Goal: Task Accomplishment & Management: Complete application form

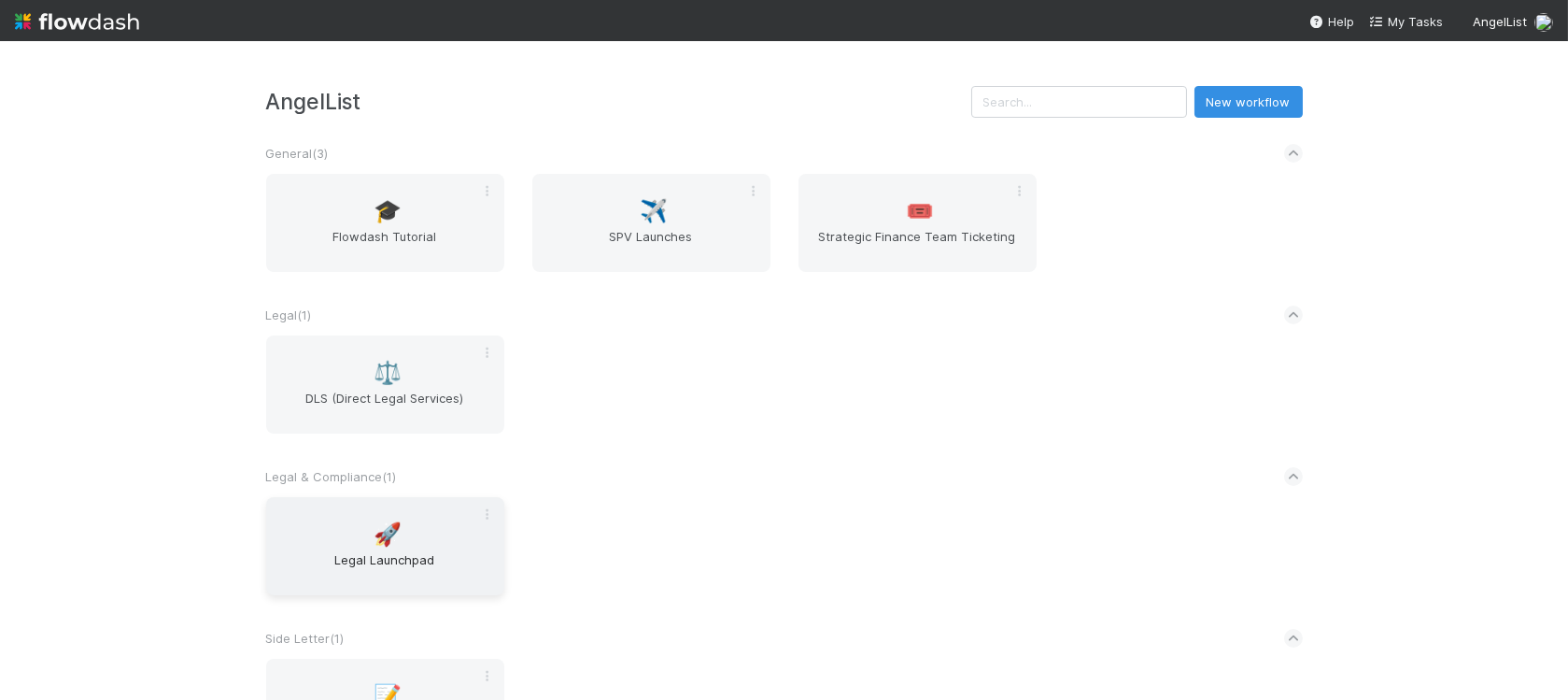
click at [422, 556] on span "Legal Launchpad" at bounding box center [385, 569] width 223 height 38
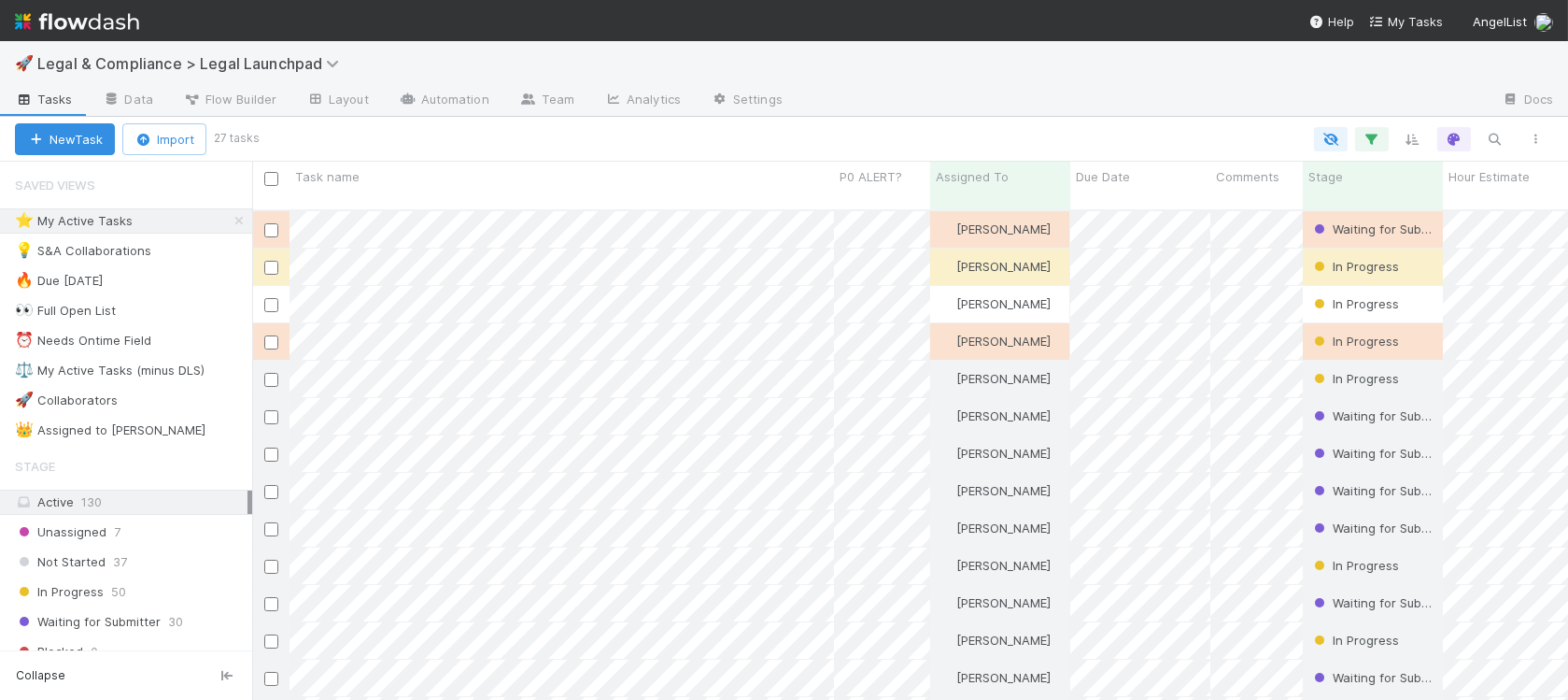
scroll to position [505, 1317]
click at [200, 220] on div "⭐ My Active Tasks 27" at bounding box center [134, 220] width 237 height 24
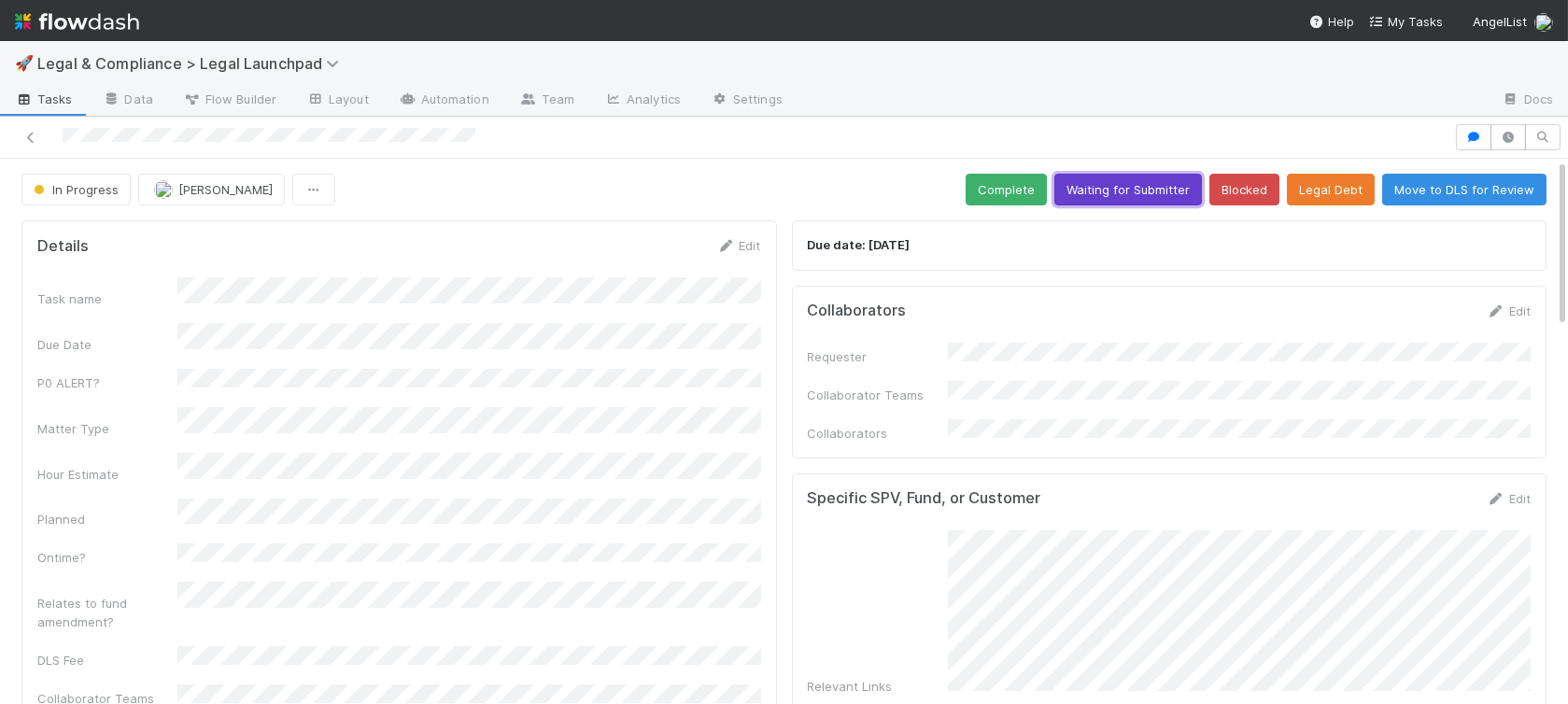
drag, startPoint x: 1120, startPoint y: 193, endPoint x: 1153, endPoint y: 199, distance: 33.5
click at [1120, 193] on button "Waiting for Submitter" at bounding box center [1128, 190] width 148 height 32
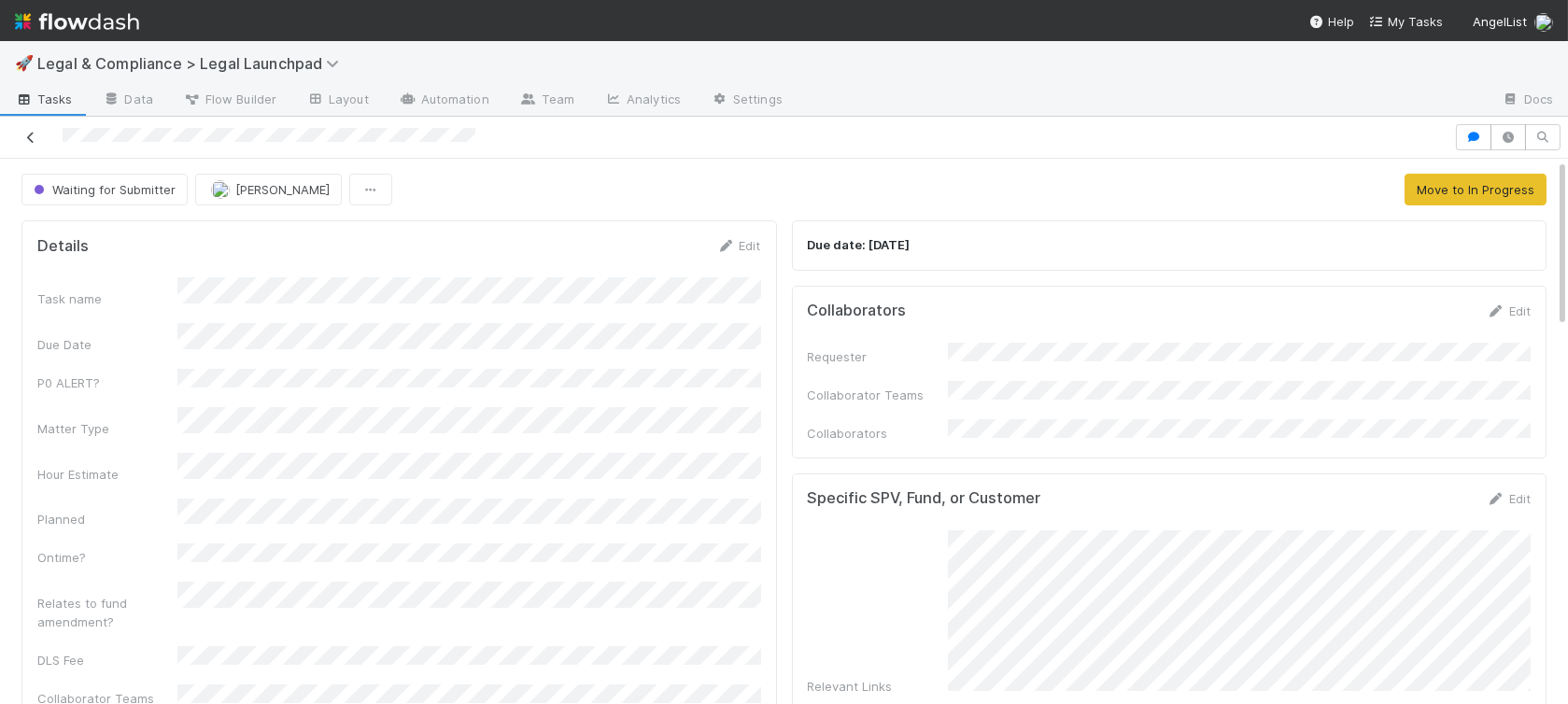
click at [31, 140] on icon at bounding box center [31, 137] width 19 height 12
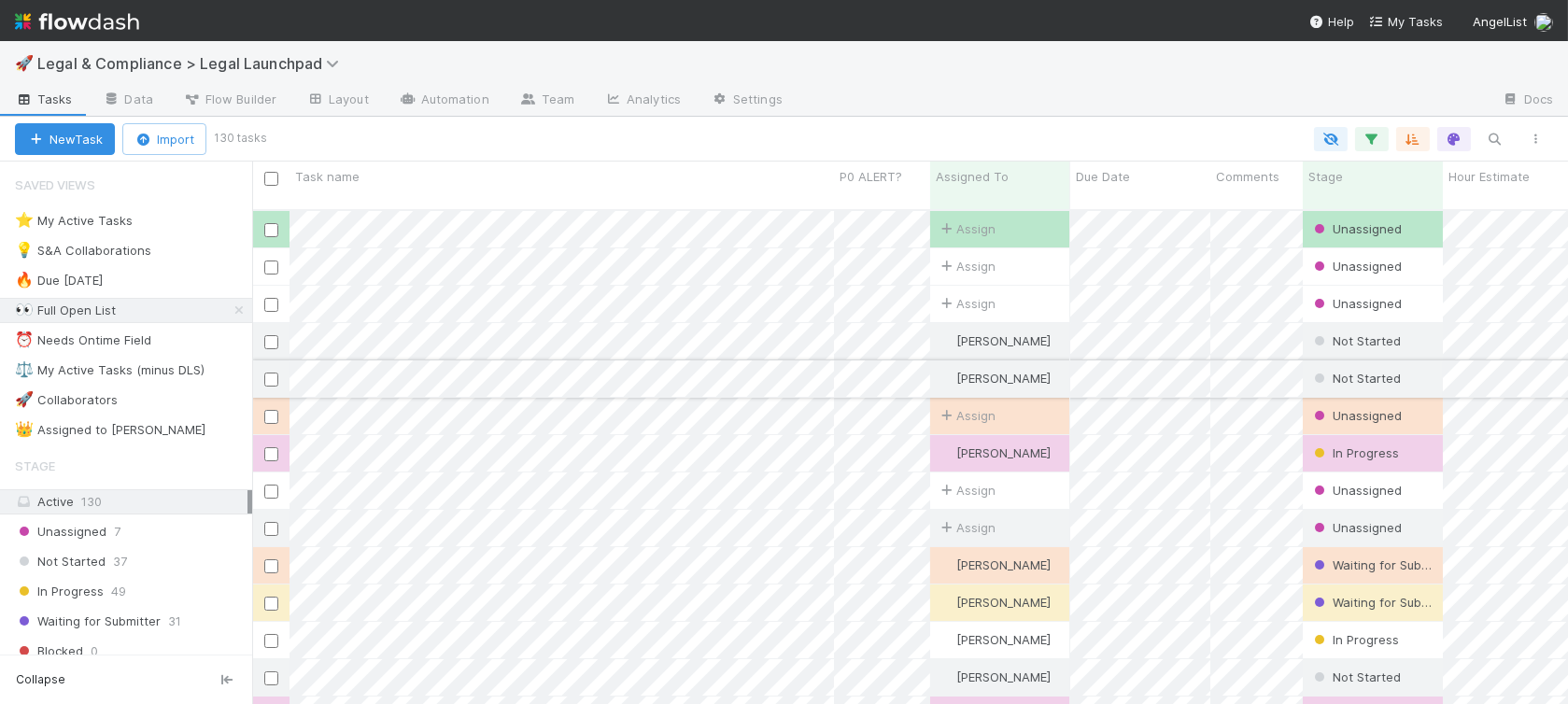
scroll to position [509, 1317]
click at [218, 221] on div "⭐ My Active Tasks 27" at bounding box center [134, 220] width 237 height 24
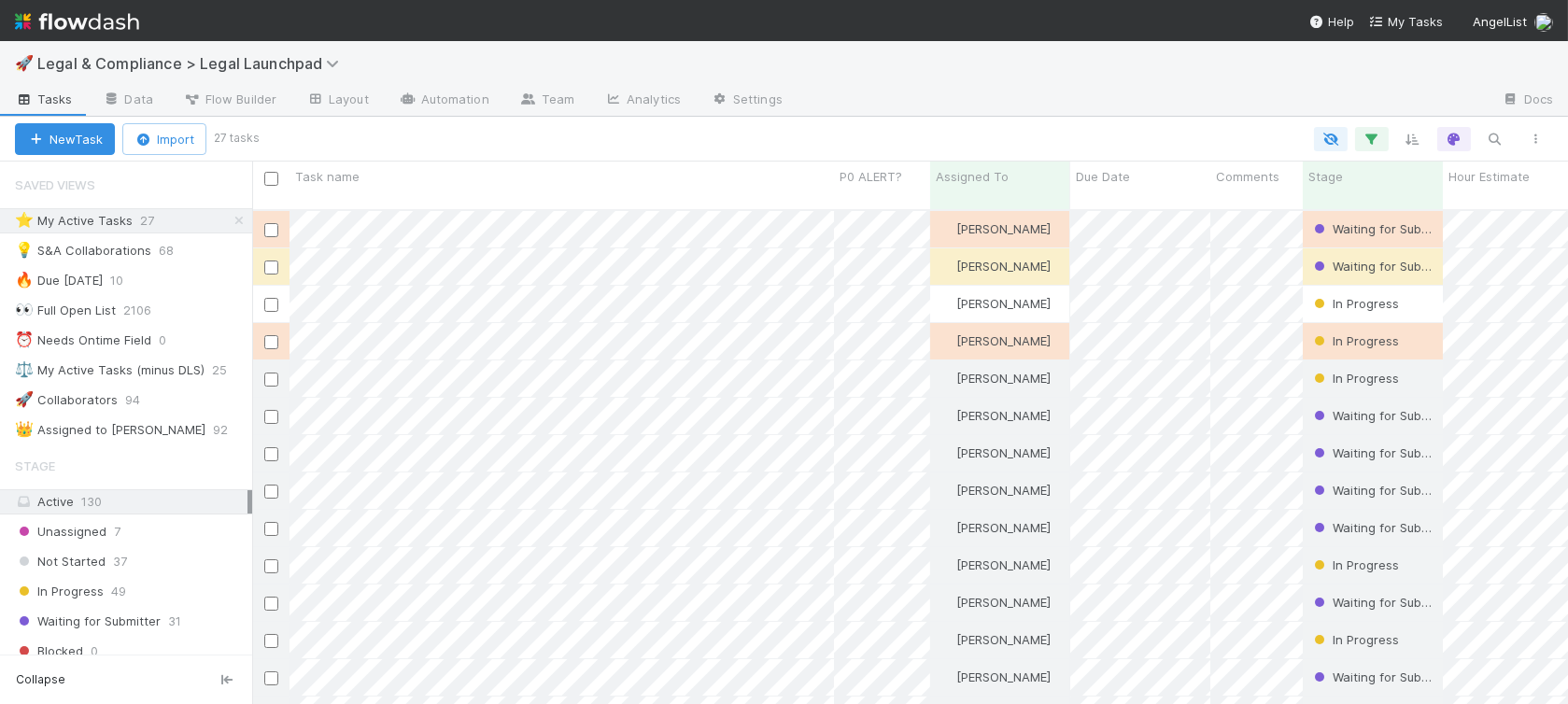
scroll to position [509, 1317]
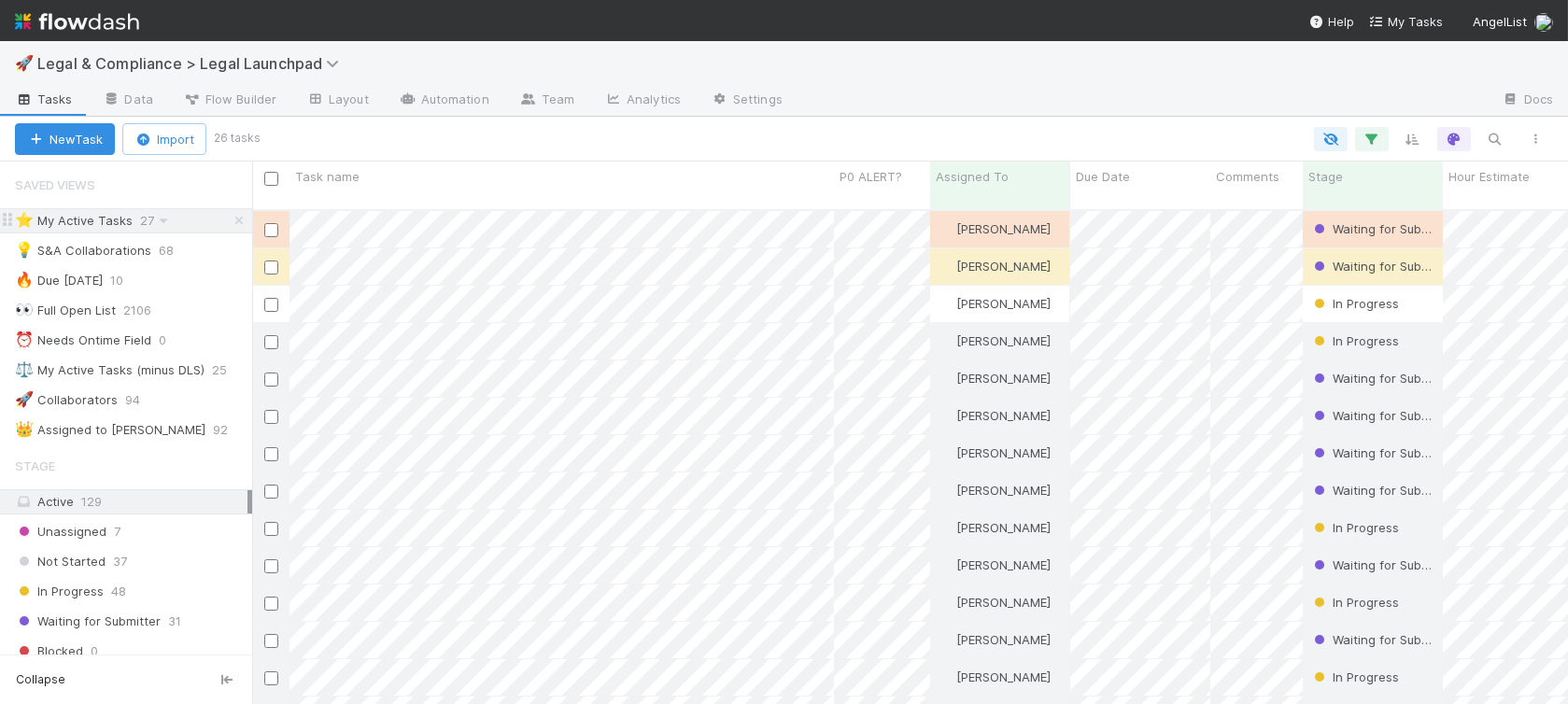
click at [184, 222] on div "⭐ My Active Tasks 27" at bounding box center [134, 220] width 237 height 24
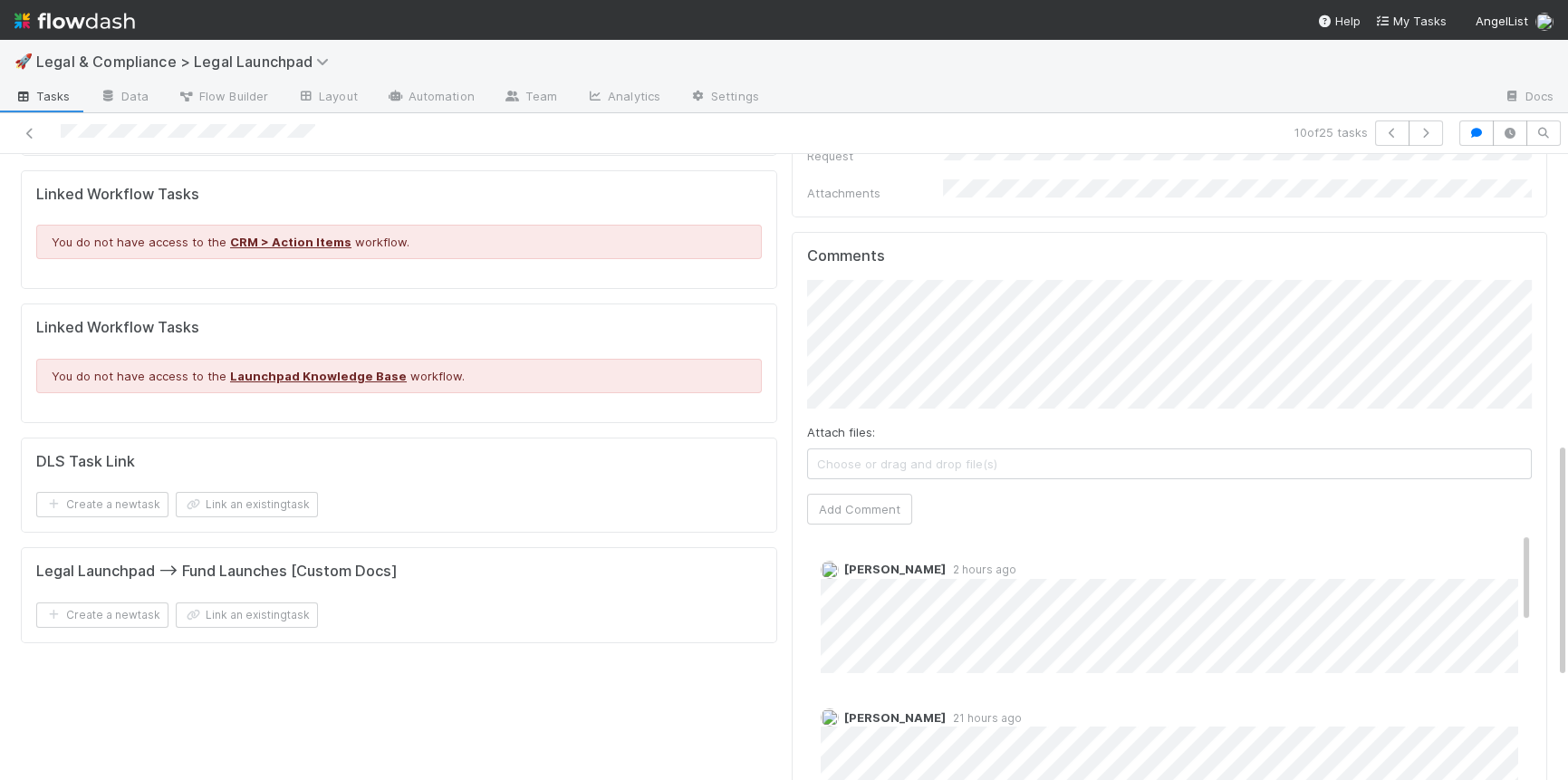
scroll to position [764, 0]
click at [876, 498] on button "Add Comment" at bounding box center [859, 513] width 105 height 31
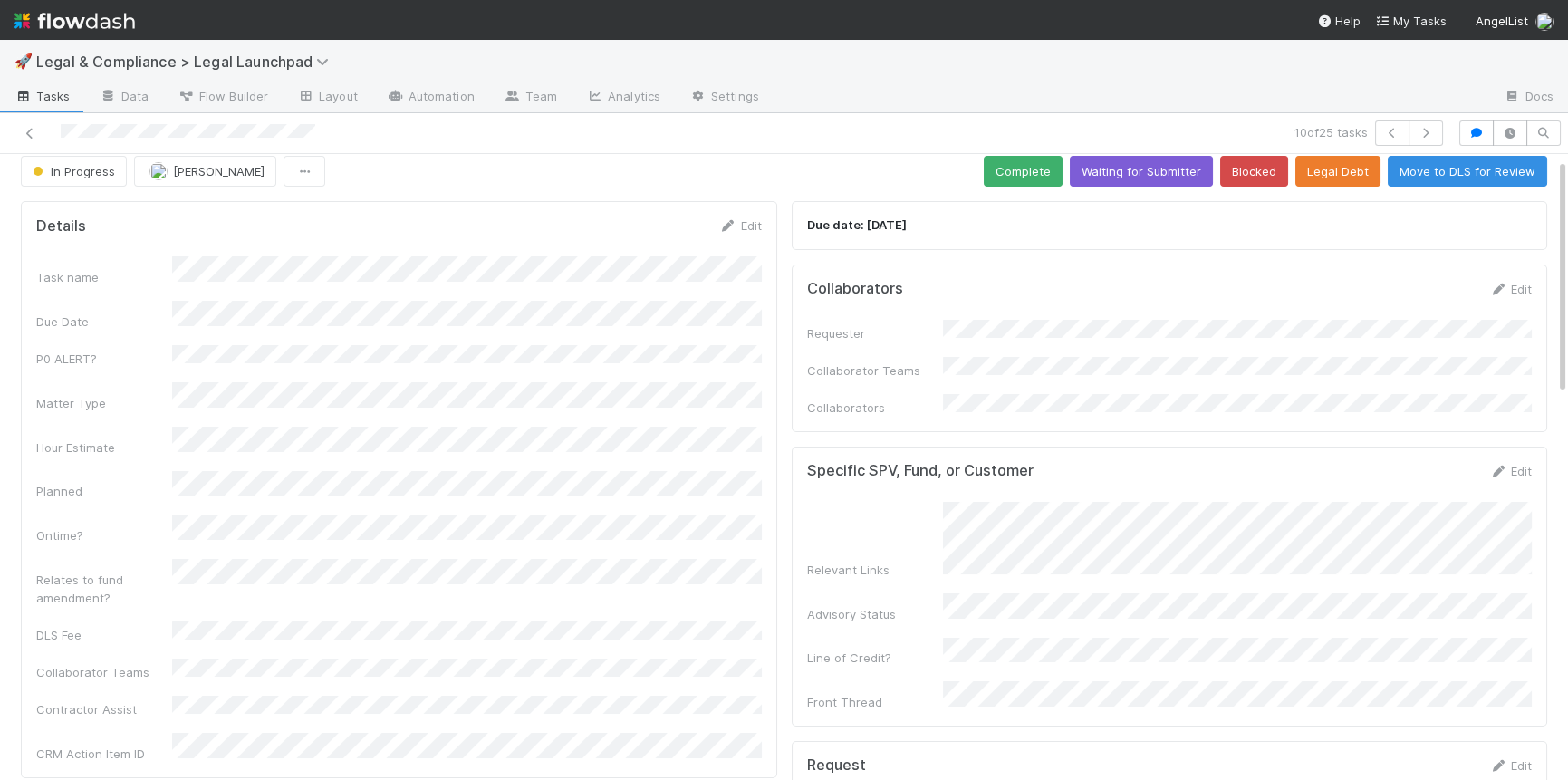
scroll to position [0, 0]
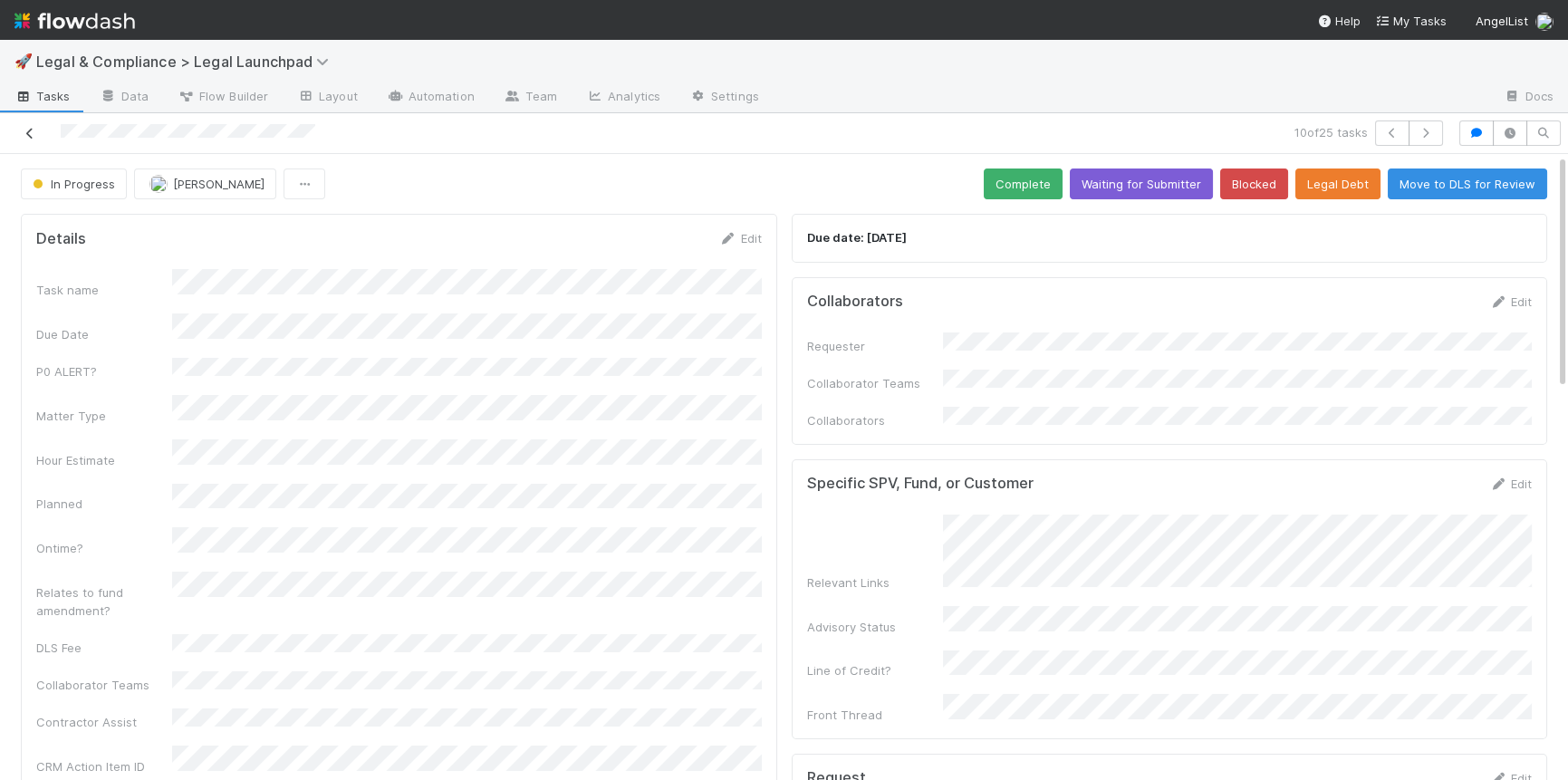
click at [28, 131] on icon at bounding box center [30, 133] width 18 height 12
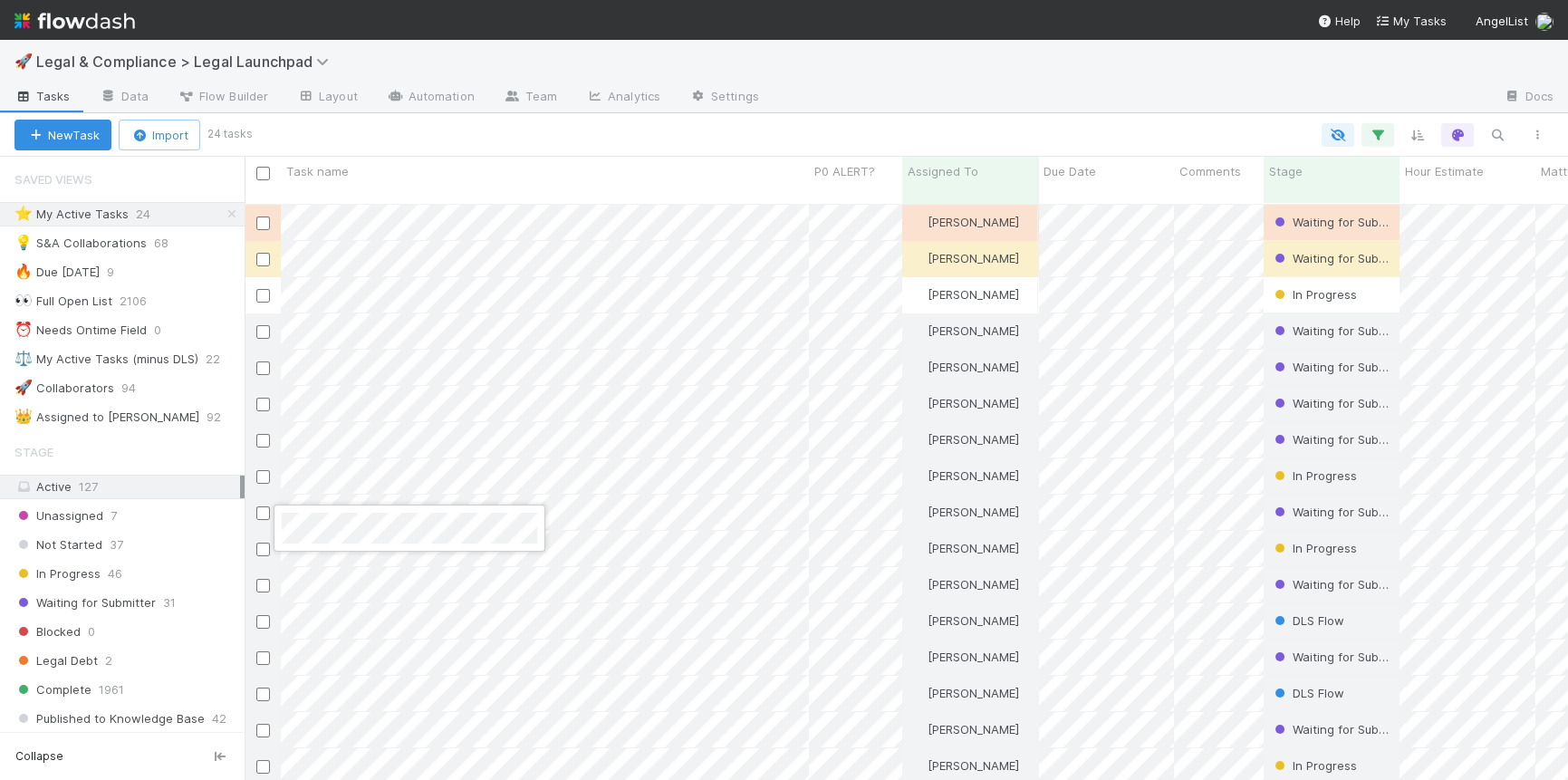
click at [599, 534] on div at bounding box center [784, 390] width 1568 height 780
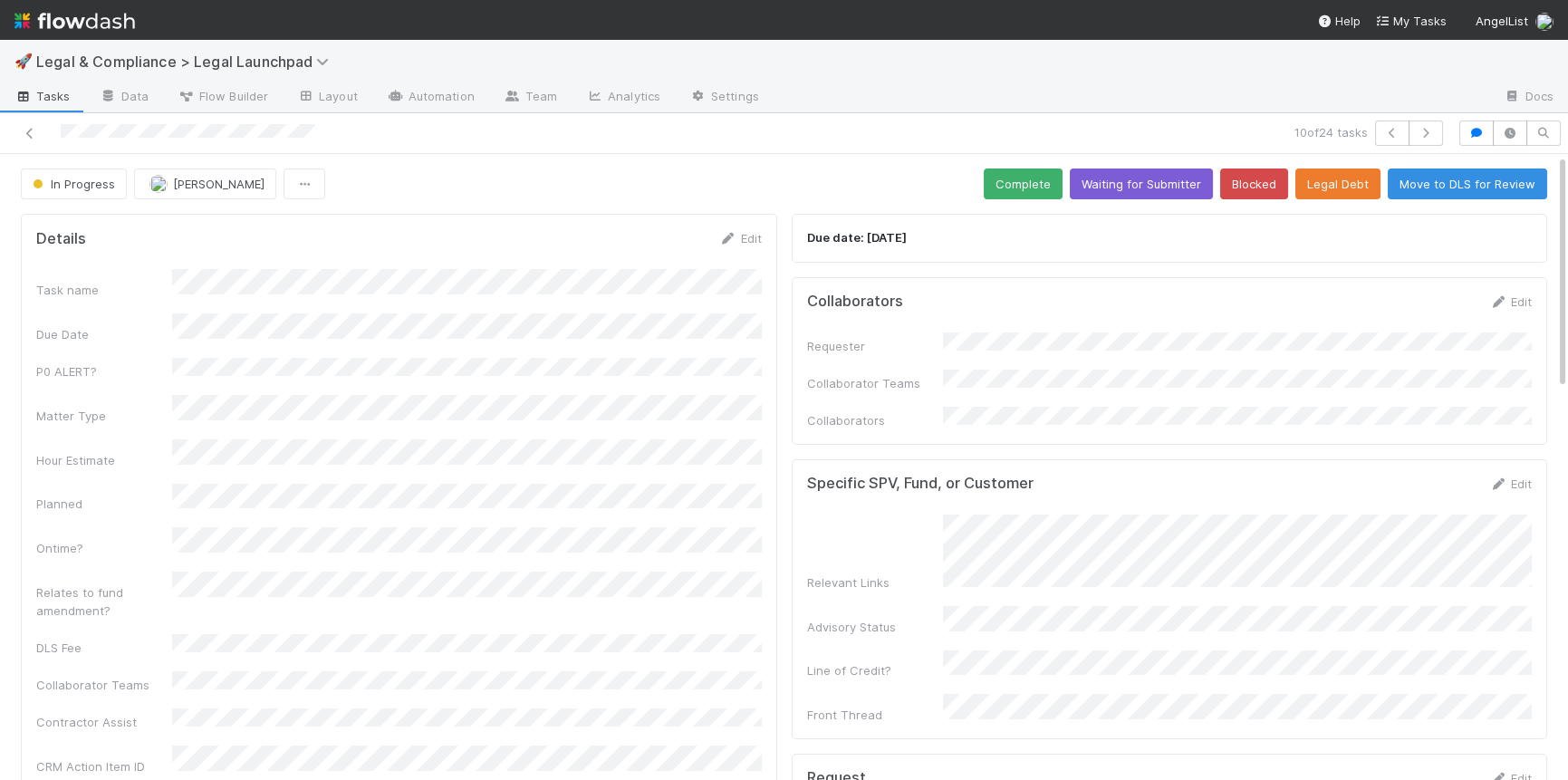
click at [102, 22] on img at bounding box center [75, 21] width 121 height 31
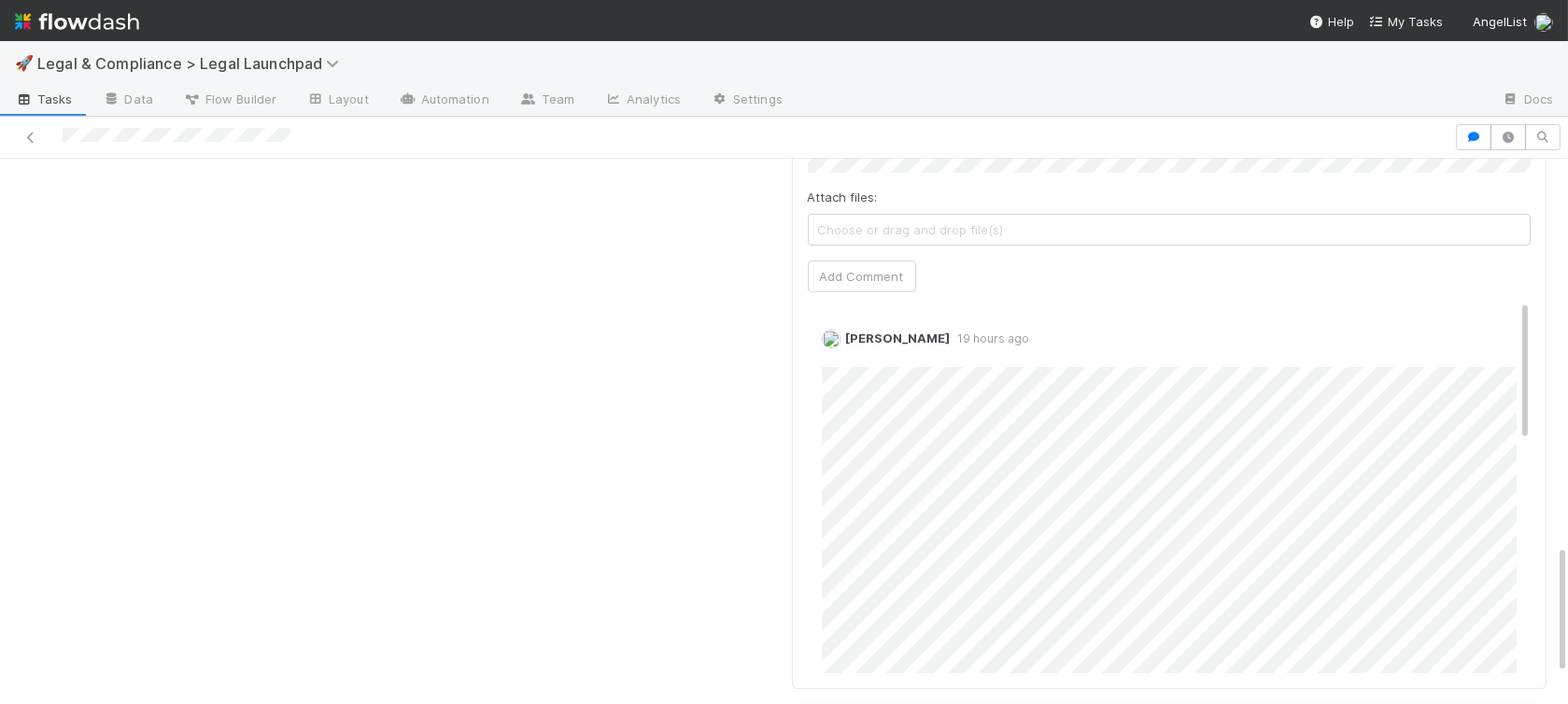
scroll to position [1616, 0]
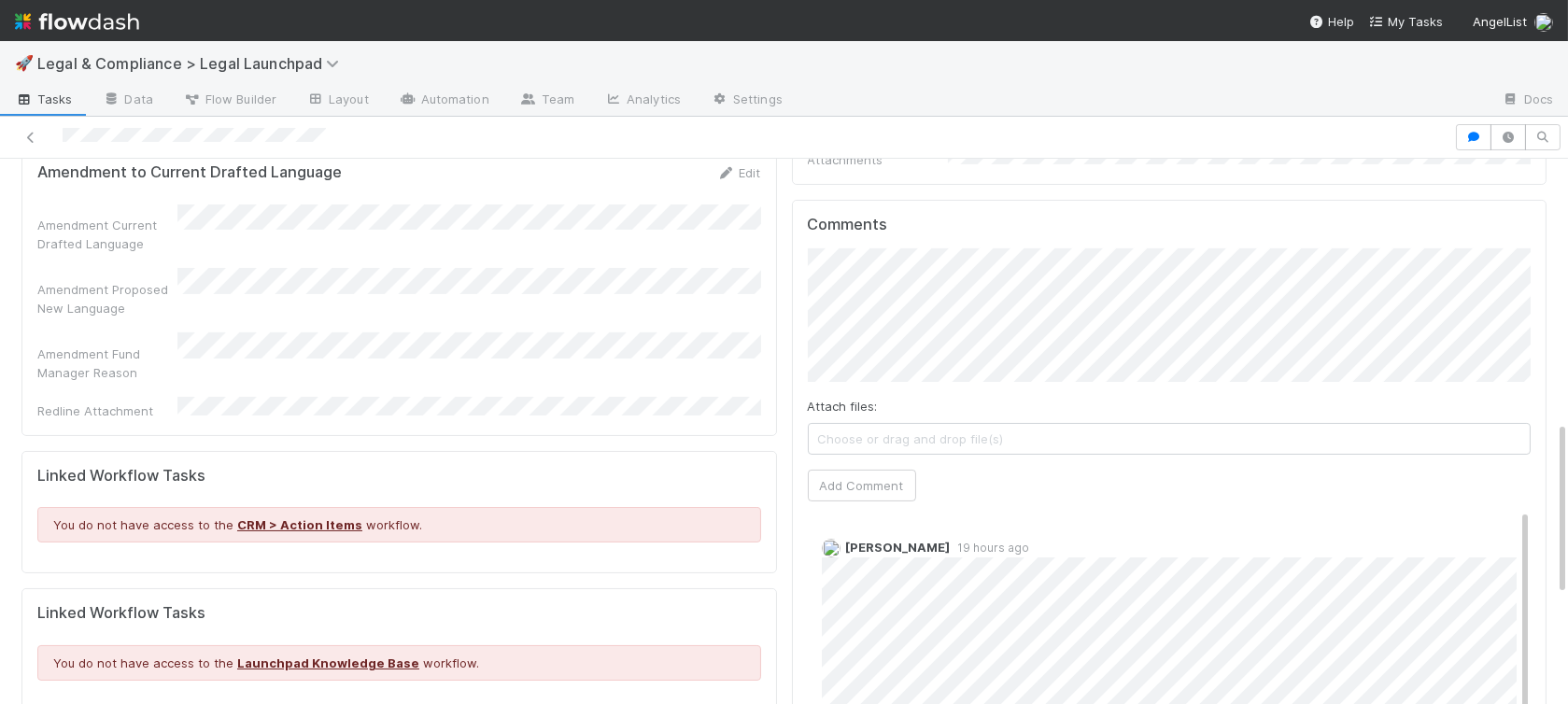
scroll to position [817, 0]
drag, startPoint x: 879, startPoint y: 449, endPoint x: 1222, endPoint y: 468, distance: 343.5
click at [879, 472] on button "Add Comment" at bounding box center [862, 488] width 108 height 32
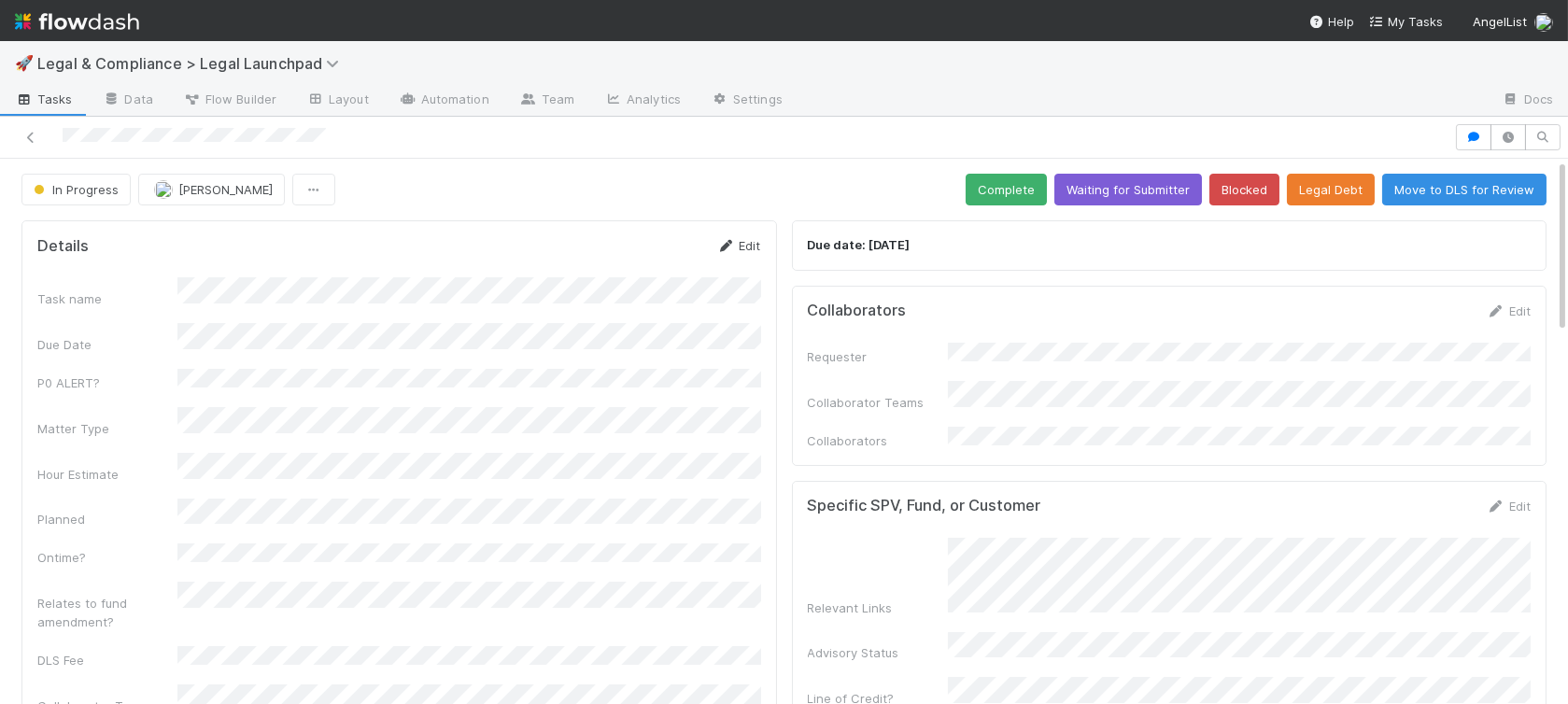
click at [747, 244] on link "Edit" at bounding box center [739, 246] width 44 height 15
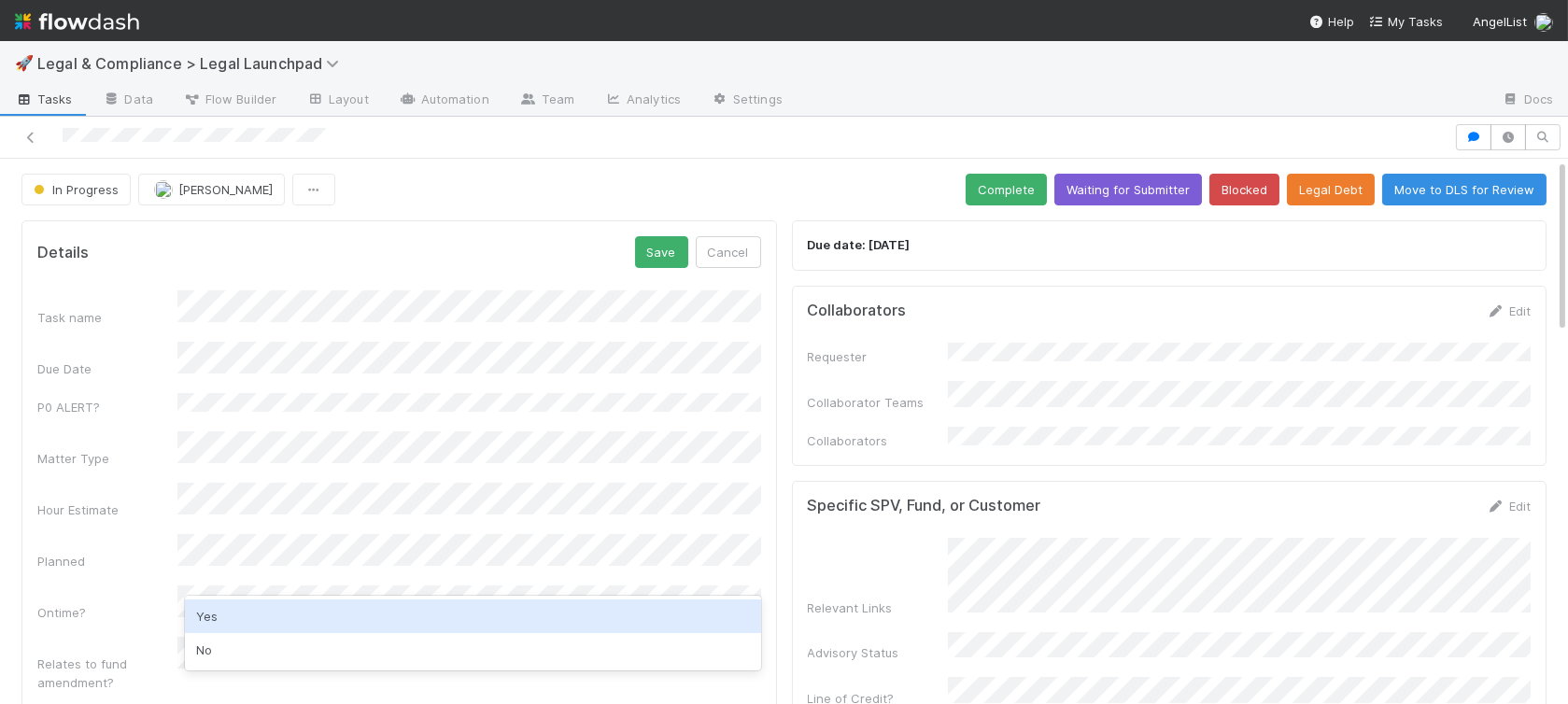
drag, startPoint x: 542, startPoint y: 616, endPoint x: 553, endPoint y: 594, distance: 24.6
click at [542, 611] on div "Yes" at bounding box center [473, 616] width 576 height 34
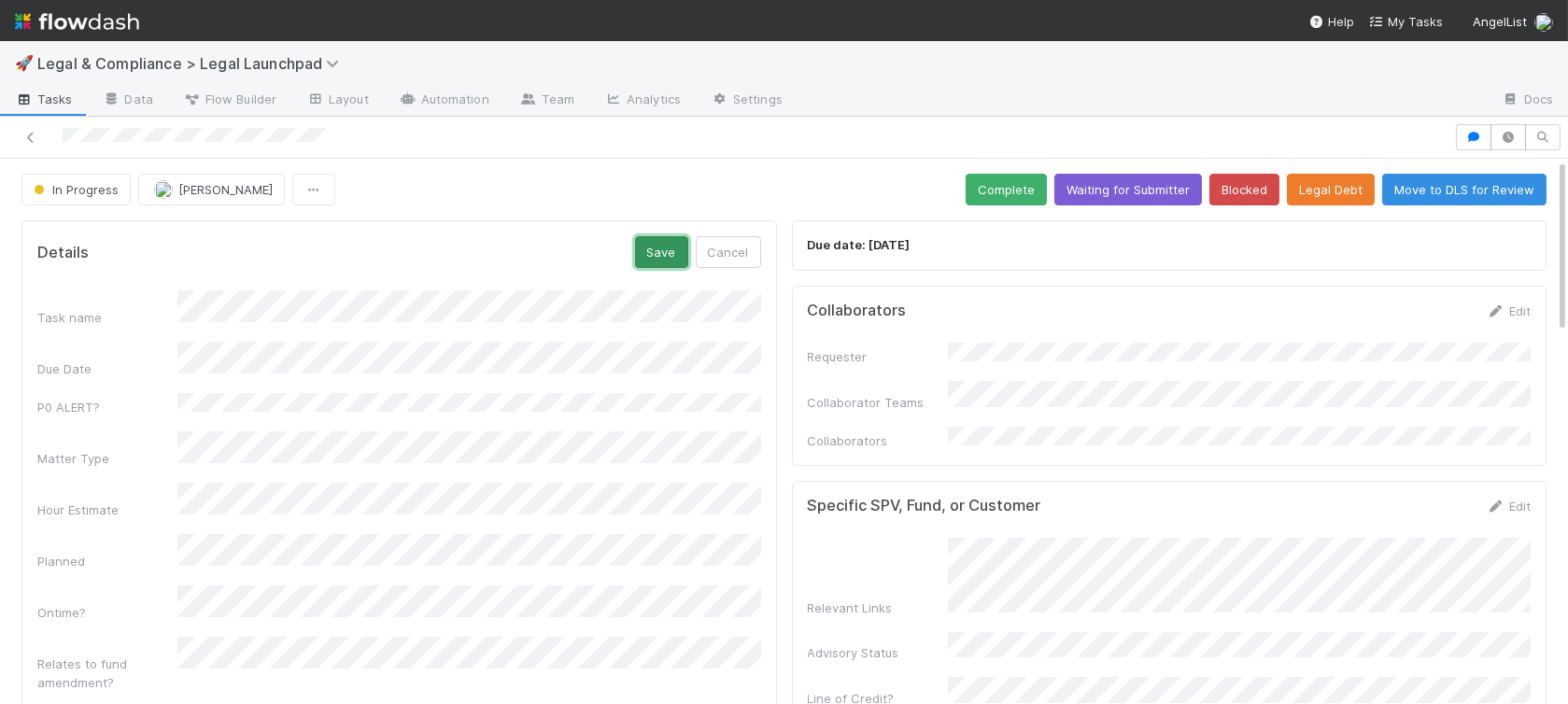
drag, startPoint x: 674, startPoint y: 251, endPoint x: 800, endPoint y: 240, distance: 126.5
click at [677, 250] on button "Save" at bounding box center [662, 252] width 54 height 32
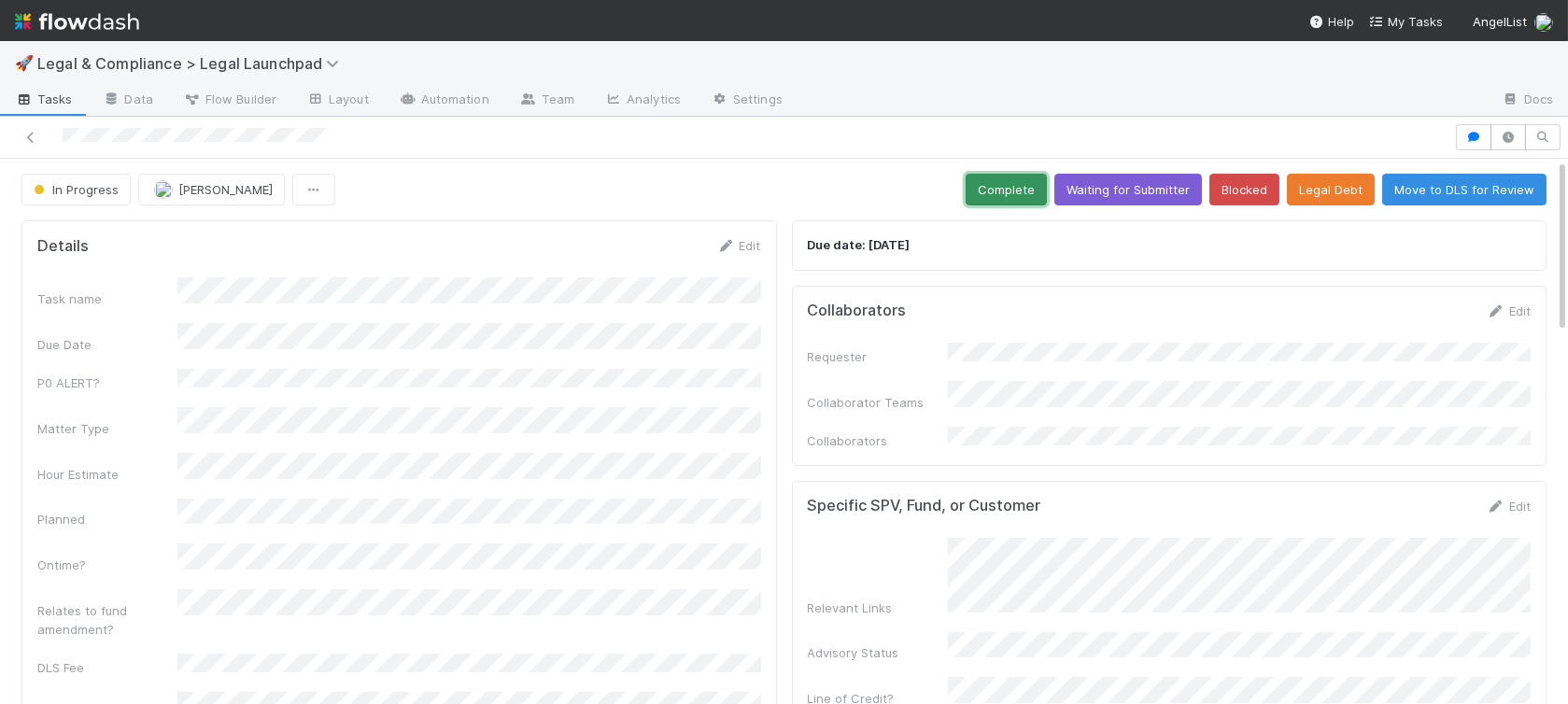
drag, startPoint x: 1026, startPoint y: 196, endPoint x: 1285, endPoint y: 239, distance: 262.5
click at [1029, 196] on button "Complete" at bounding box center [1007, 190] width 81 height 32
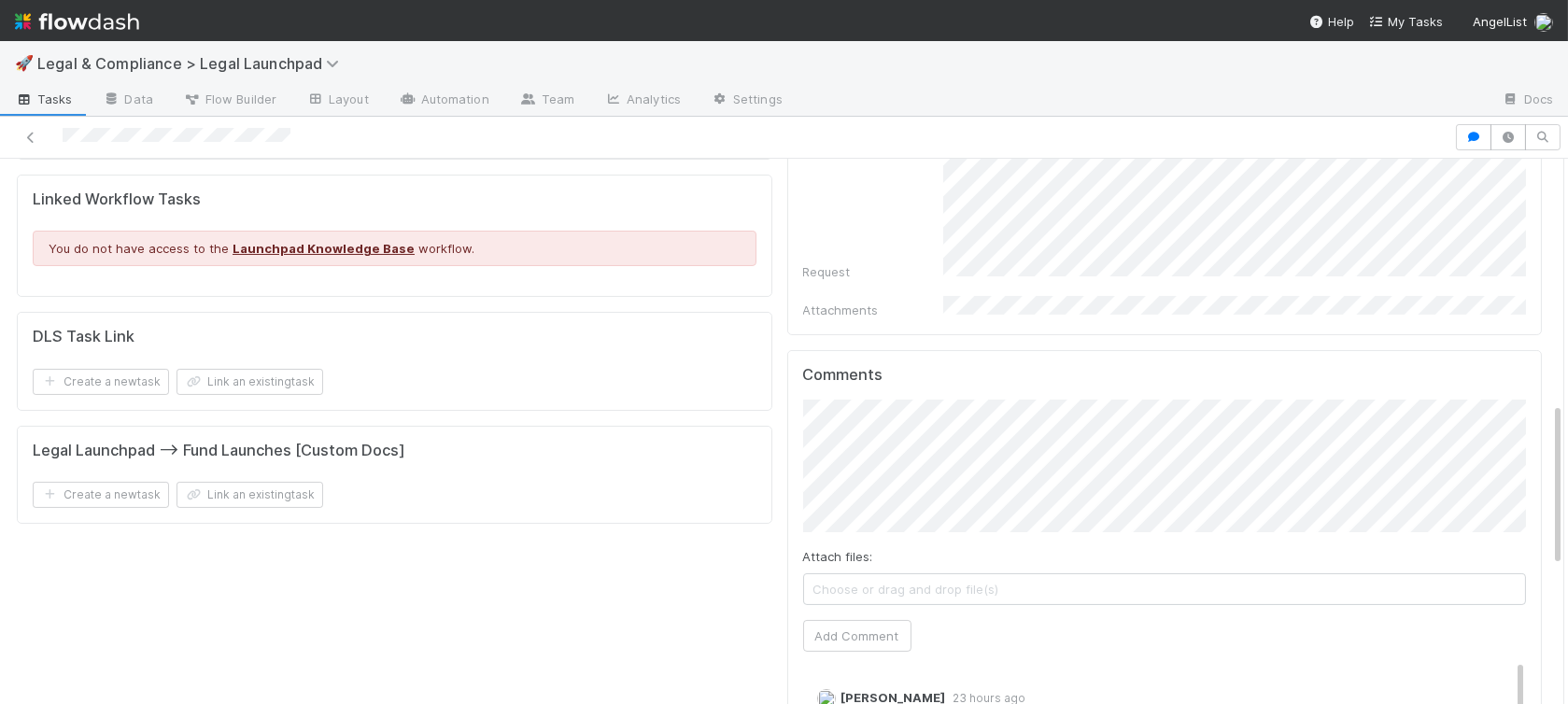
scroll to position [812, 0]
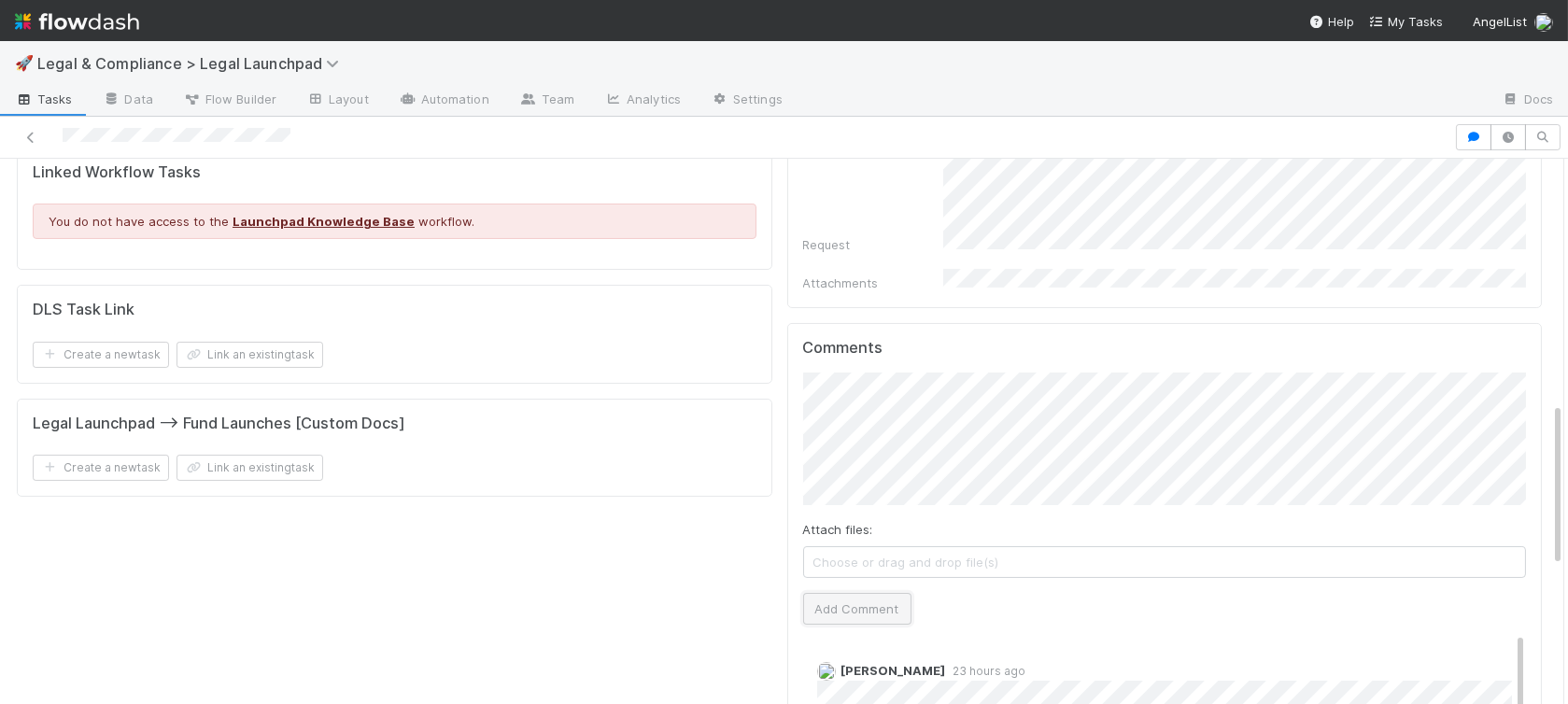
drag, startPoint x: 851, startPoint y: 560, endPoint x: 865, endPoint y: 560, distance: 14.0
click at [853, 593] on button "Add Comment" at bounding box center [857, 609] width 108 height 32
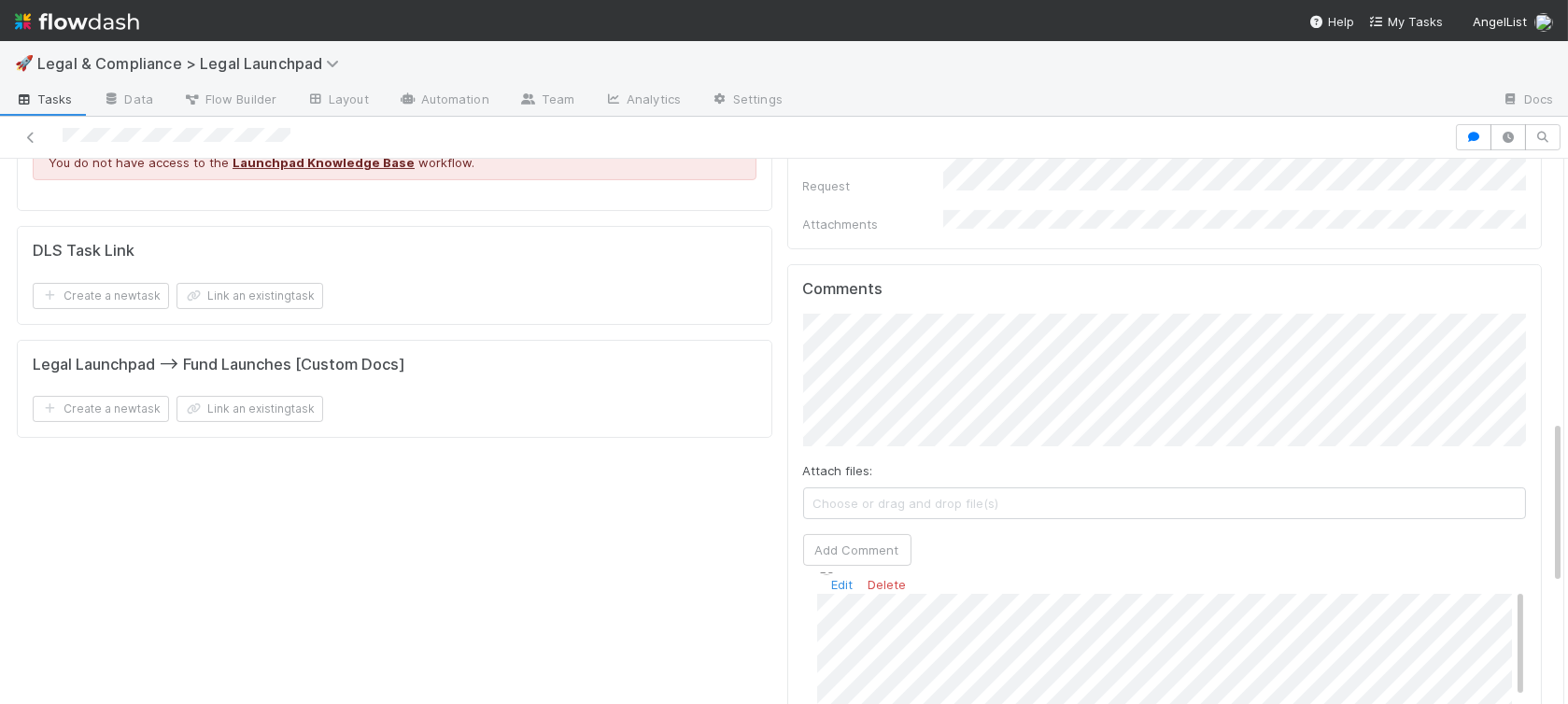
scroll to position [54, 0]
drag, startPoint x: 842, startPoint y: 535, endPoint x: 854, endPoint y: 538, distance: 12.4
click at [843, 570] on link "Edit" at bounding box center [843, 578] width 22 height 15
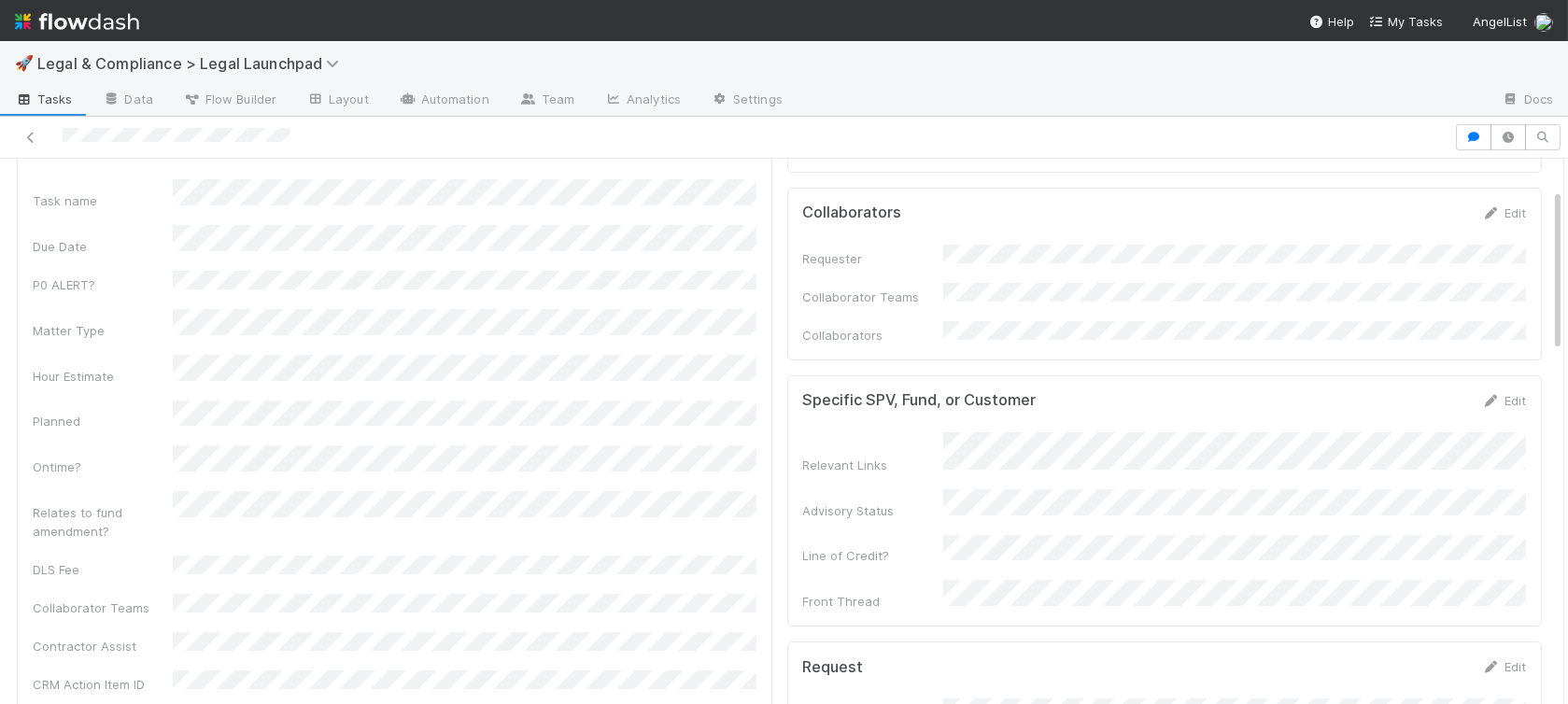
scroll to position [0, 0]
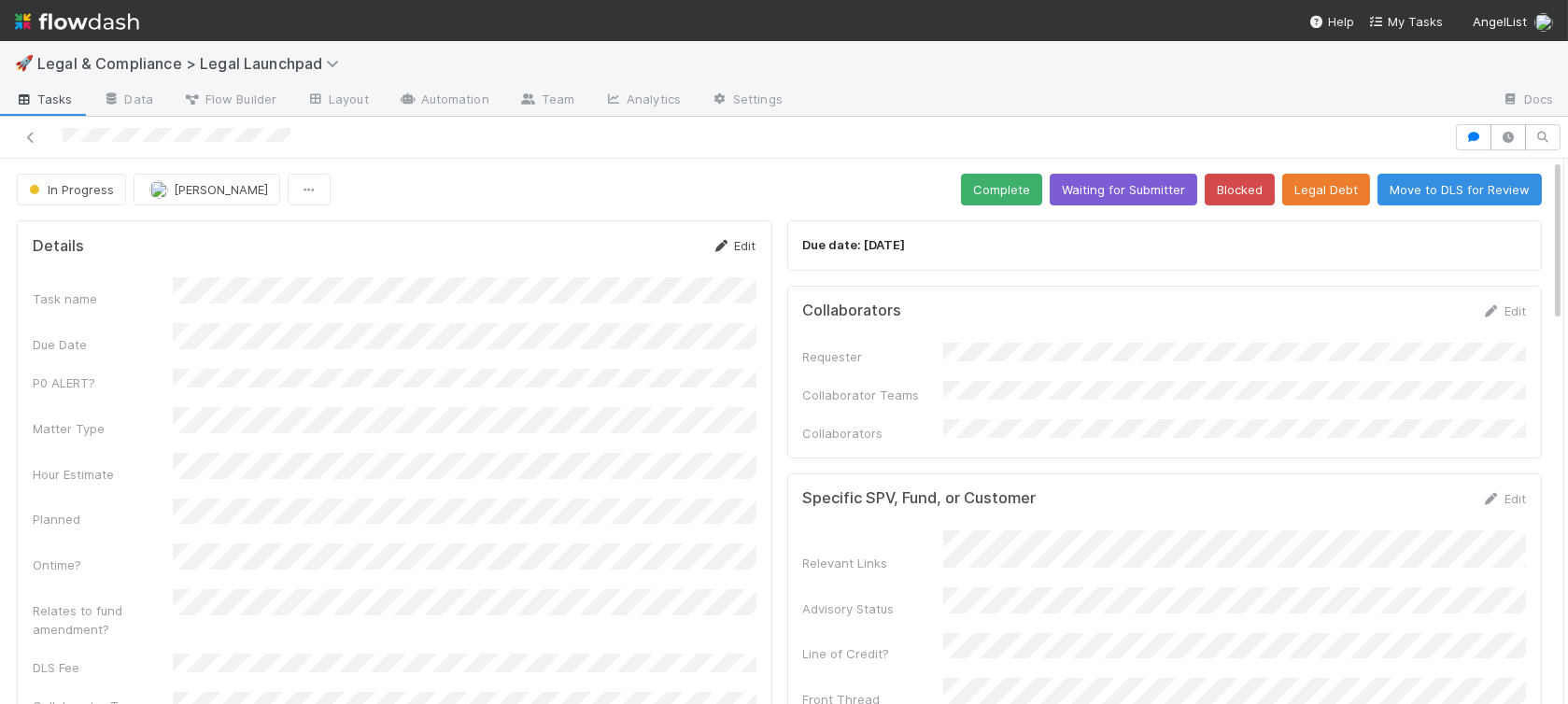
click at [740, 247] on link "Edit" at bounding box center [735, 246] width 44 height 15
drag, startPoint x: 668, startPoint y: 253, endPoint x: 703, endPoint y: 248, distance: 35.4
click at [669, 253] on button "Save" at bounding box center [657, 252] width 54 height 32
click at [1022, 196] on button "Complete" at bounding box center [1002, 190] width 81 height 32
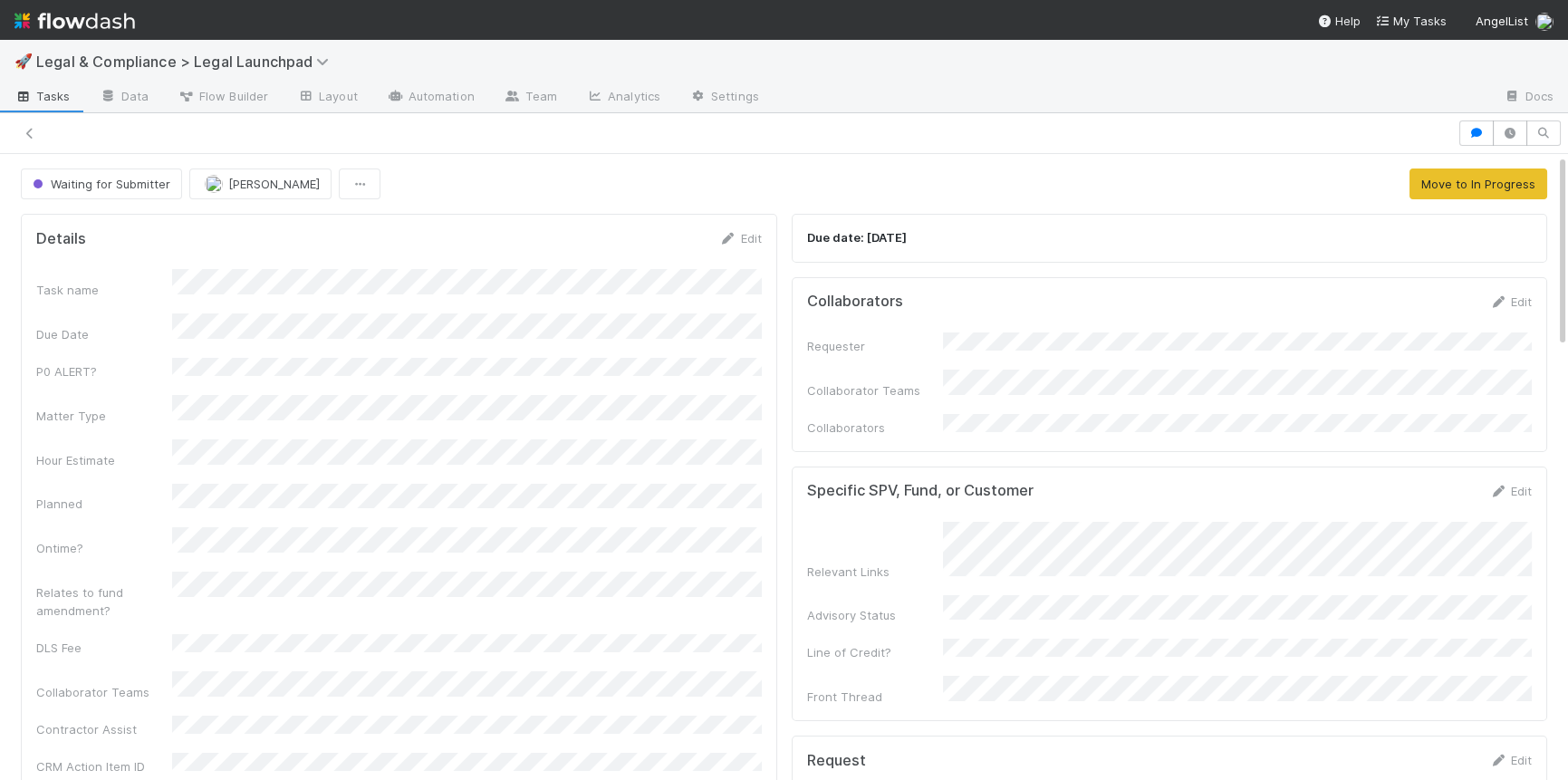
scroll to position [0, 5]
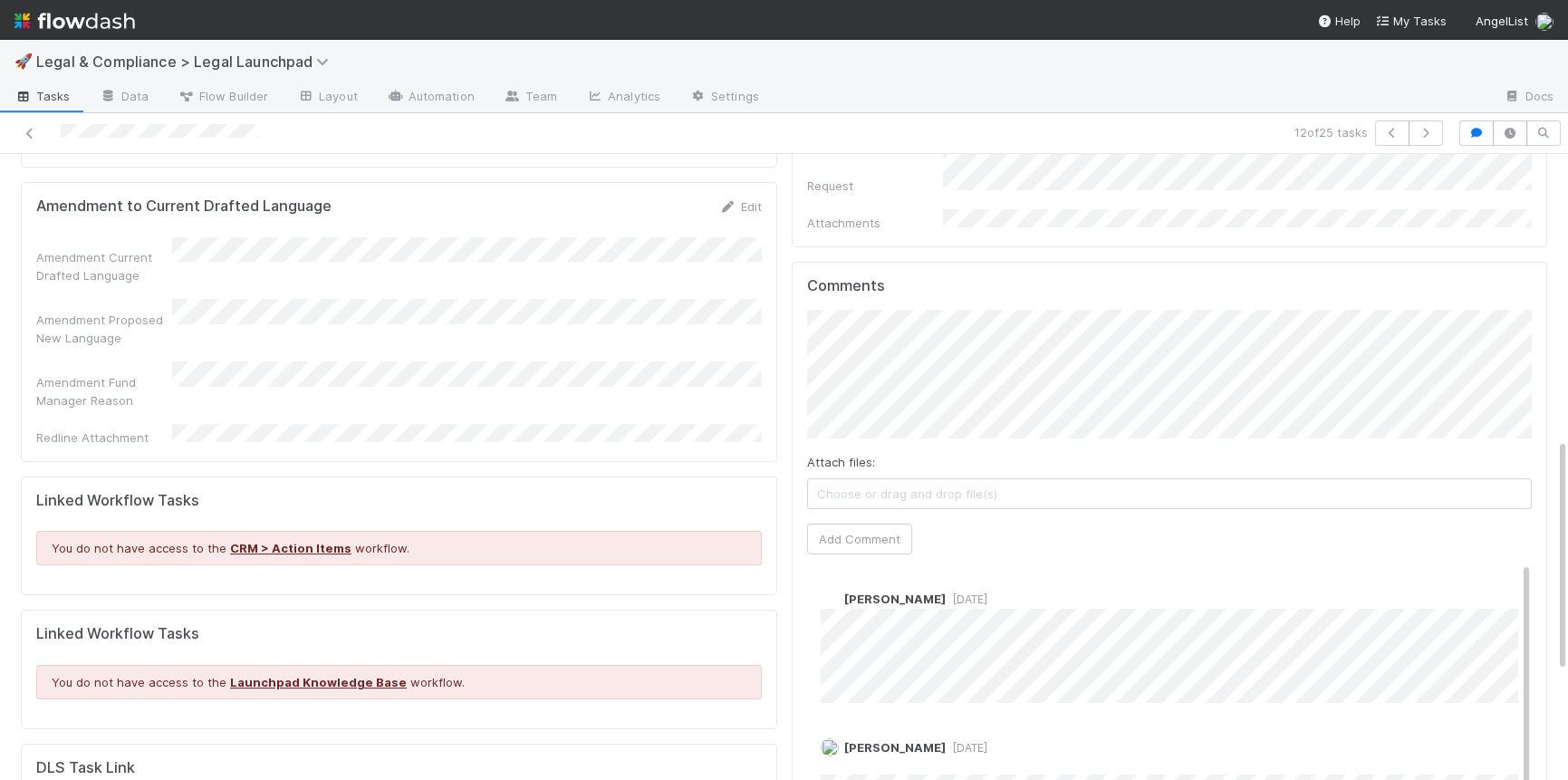
scroll to position [775, 0]
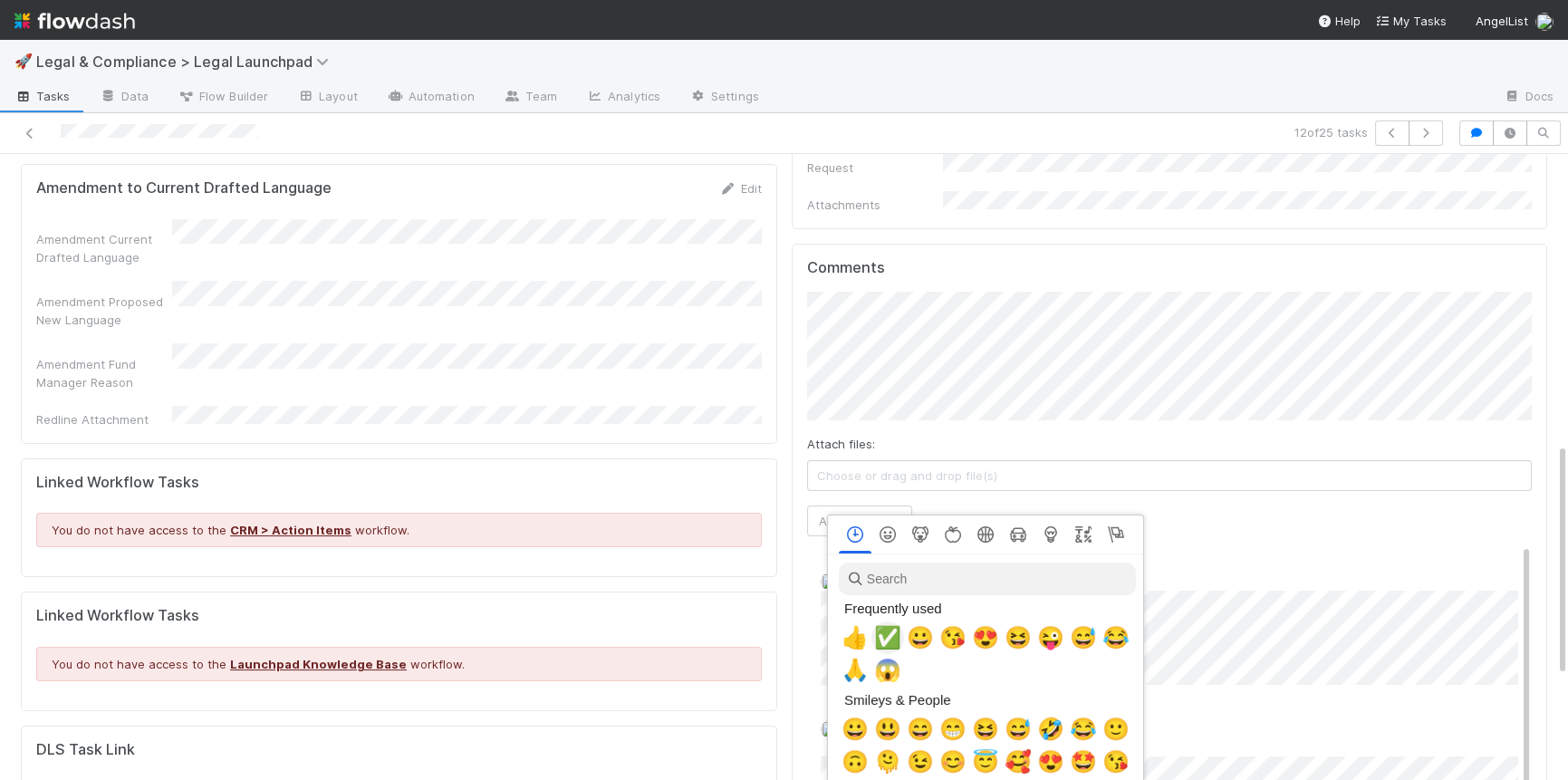
click at [892, 642] on span "✅" at bounding box center [888, 638] width 27 height 26
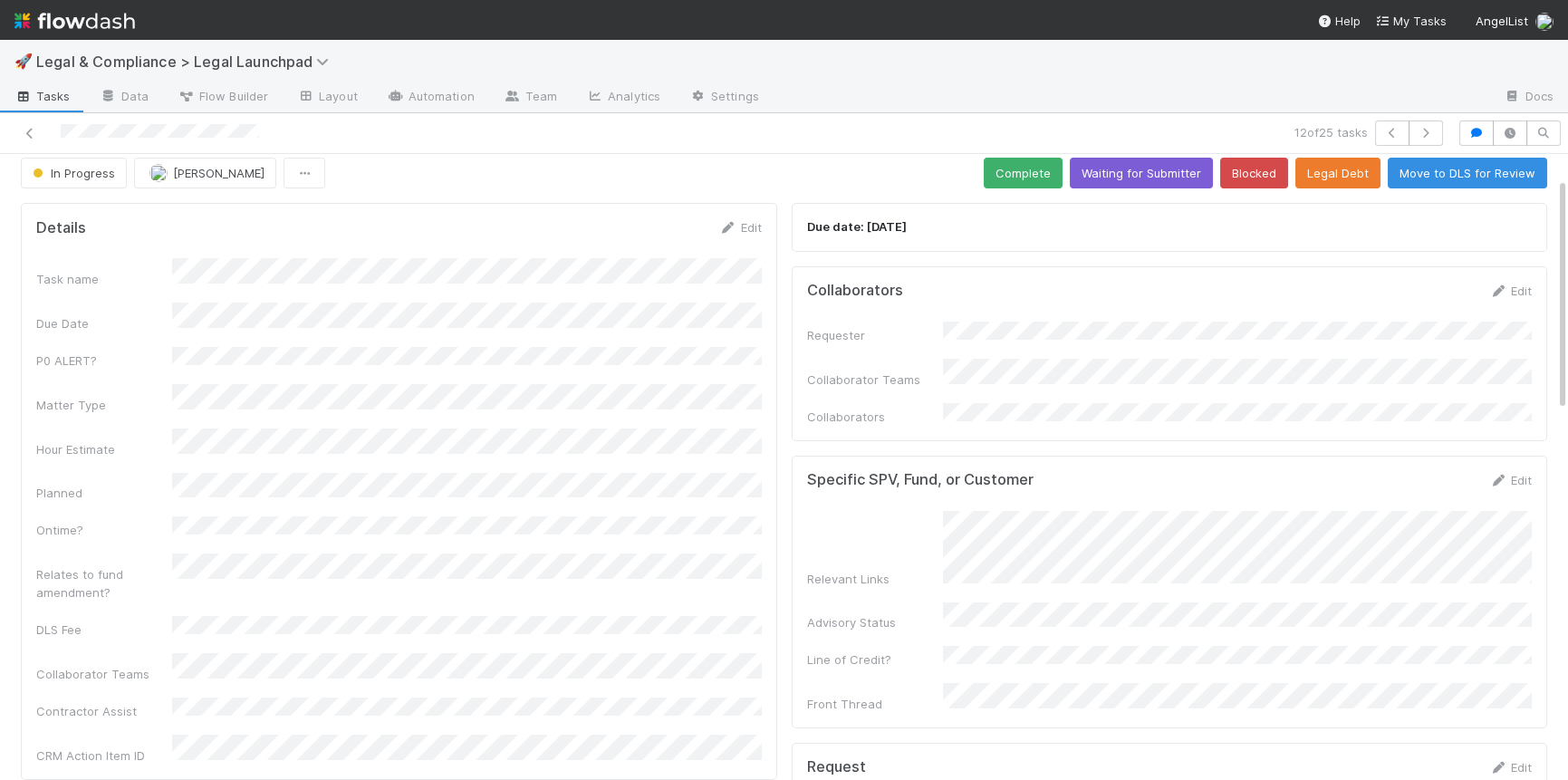
scroll to position [0, 0]
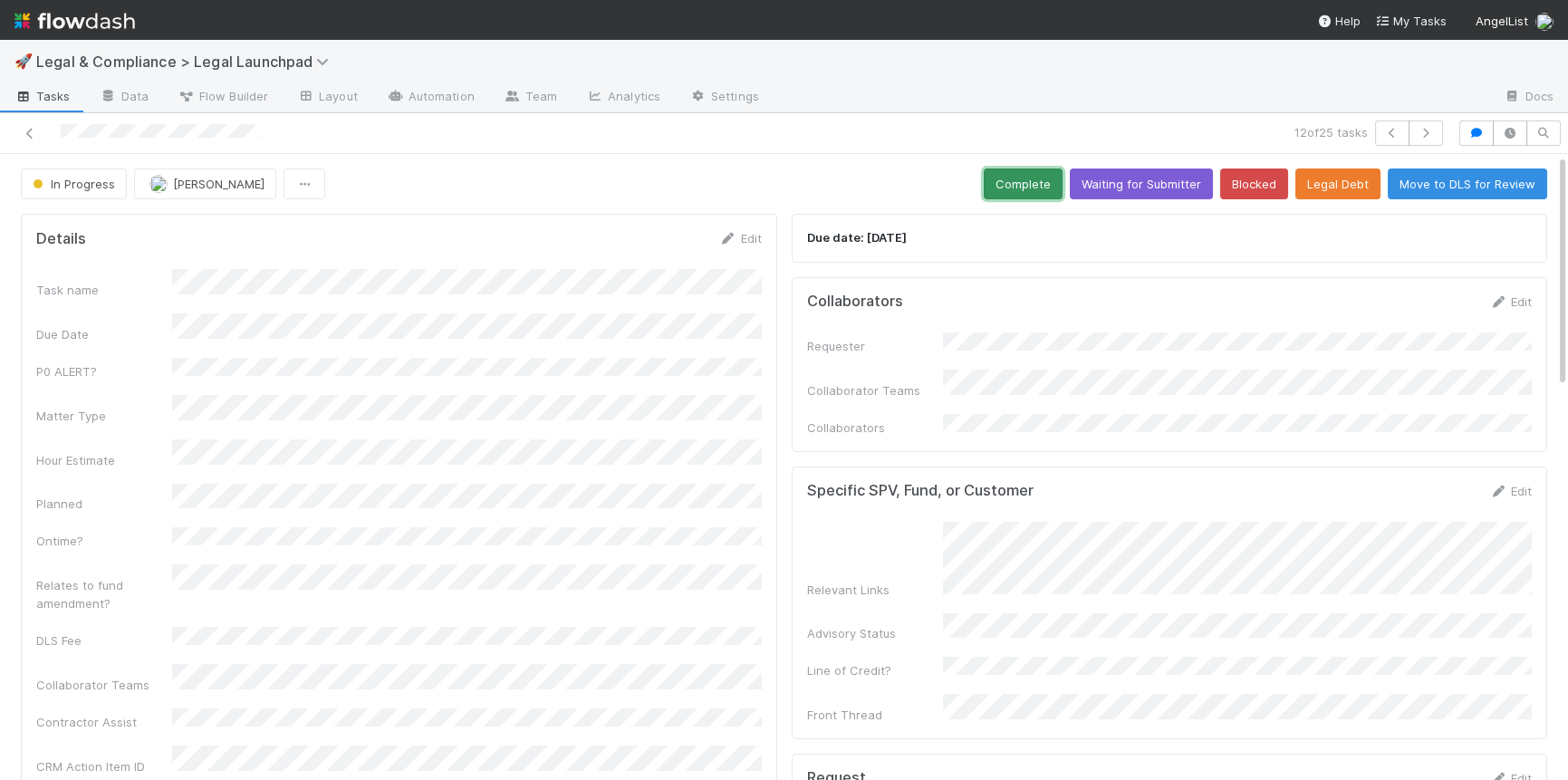
click at [1036, 183] on button "Complete" at bounding box center [1023, 184] width 79 height 31
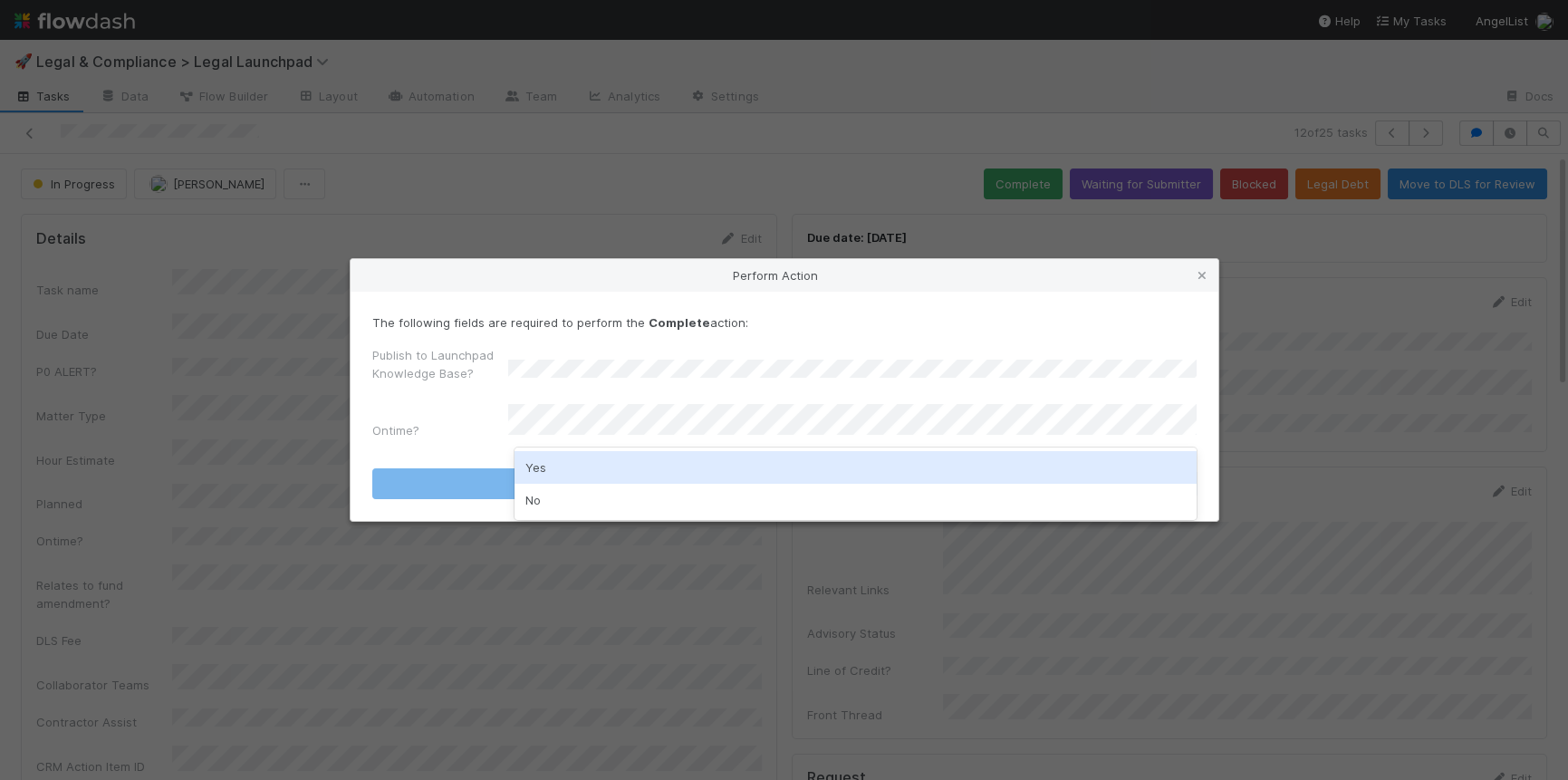
click at [612, 468] on div "Yes" at bounding box center [855, 468] width 681 height 33
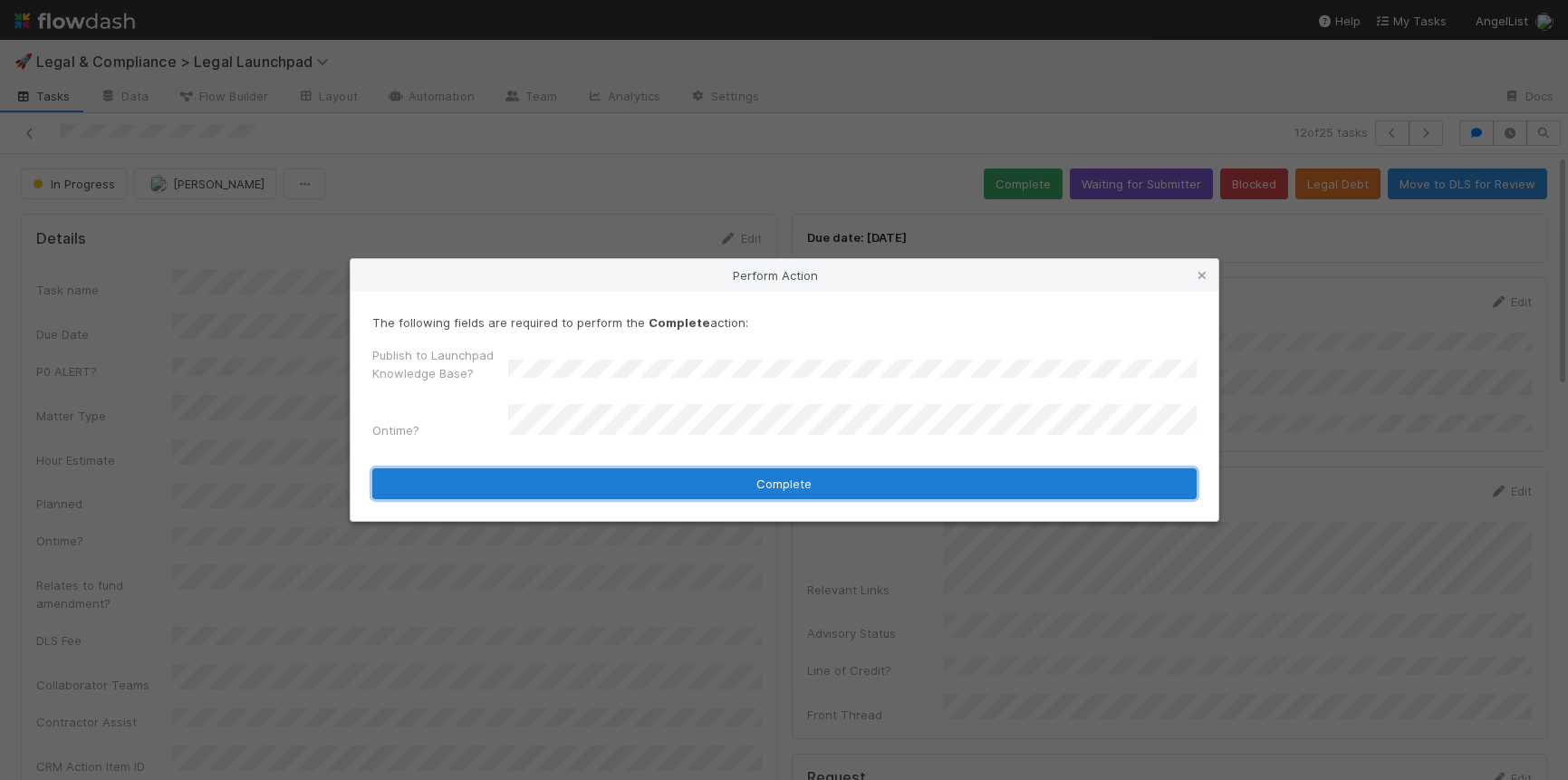
drag, startPoint x: 676, startPoint y: 480, endPoint x: 739, endPoint y: 478, distance: 63.0
click at [677, 479] on button "Complete" at bounding box center [784, 484] width 825 height 31
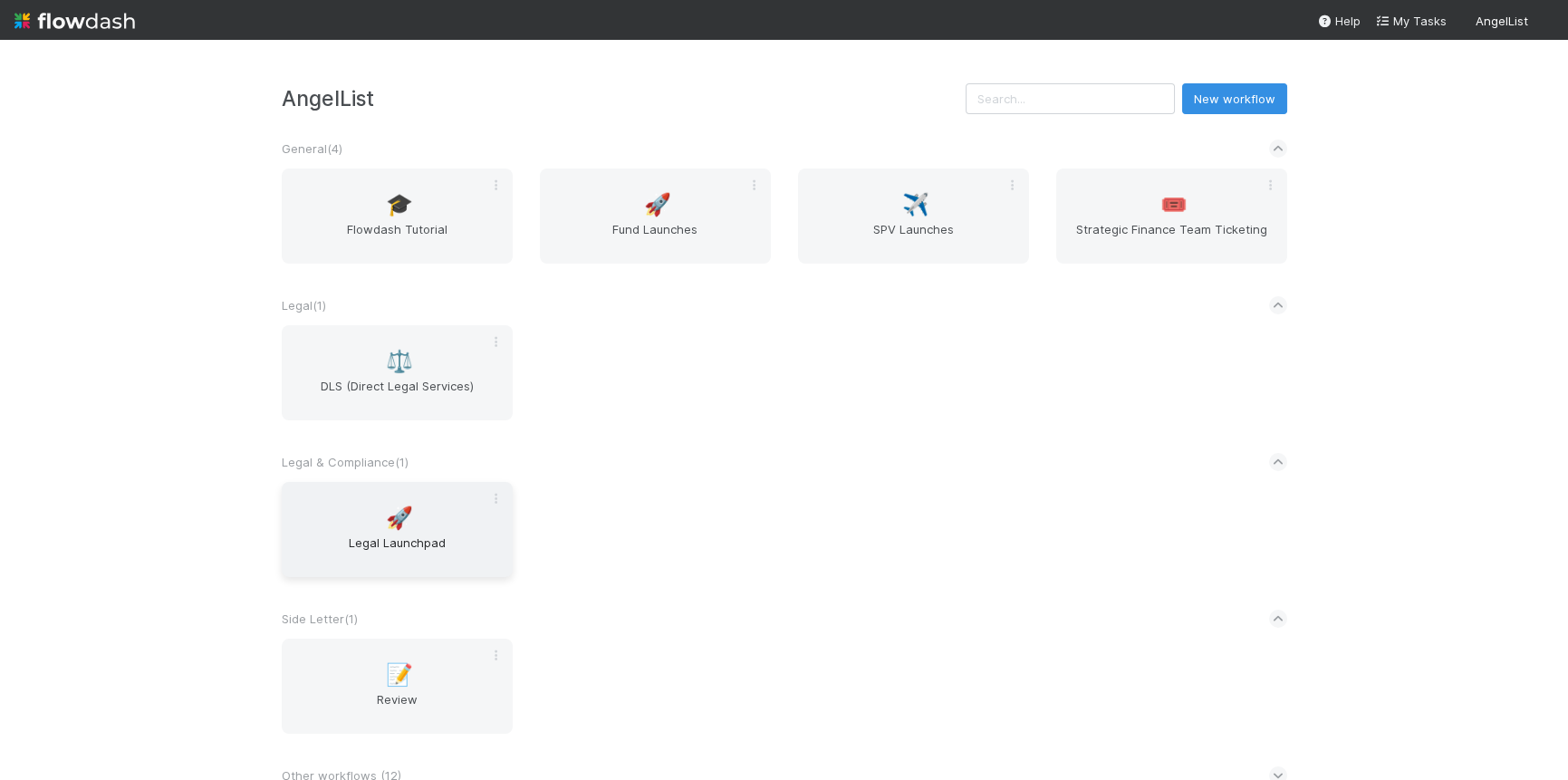
click at [437, 519] on div "🚀 Legal Launchpad" at bounding box center [396, 530] width 231 height 95
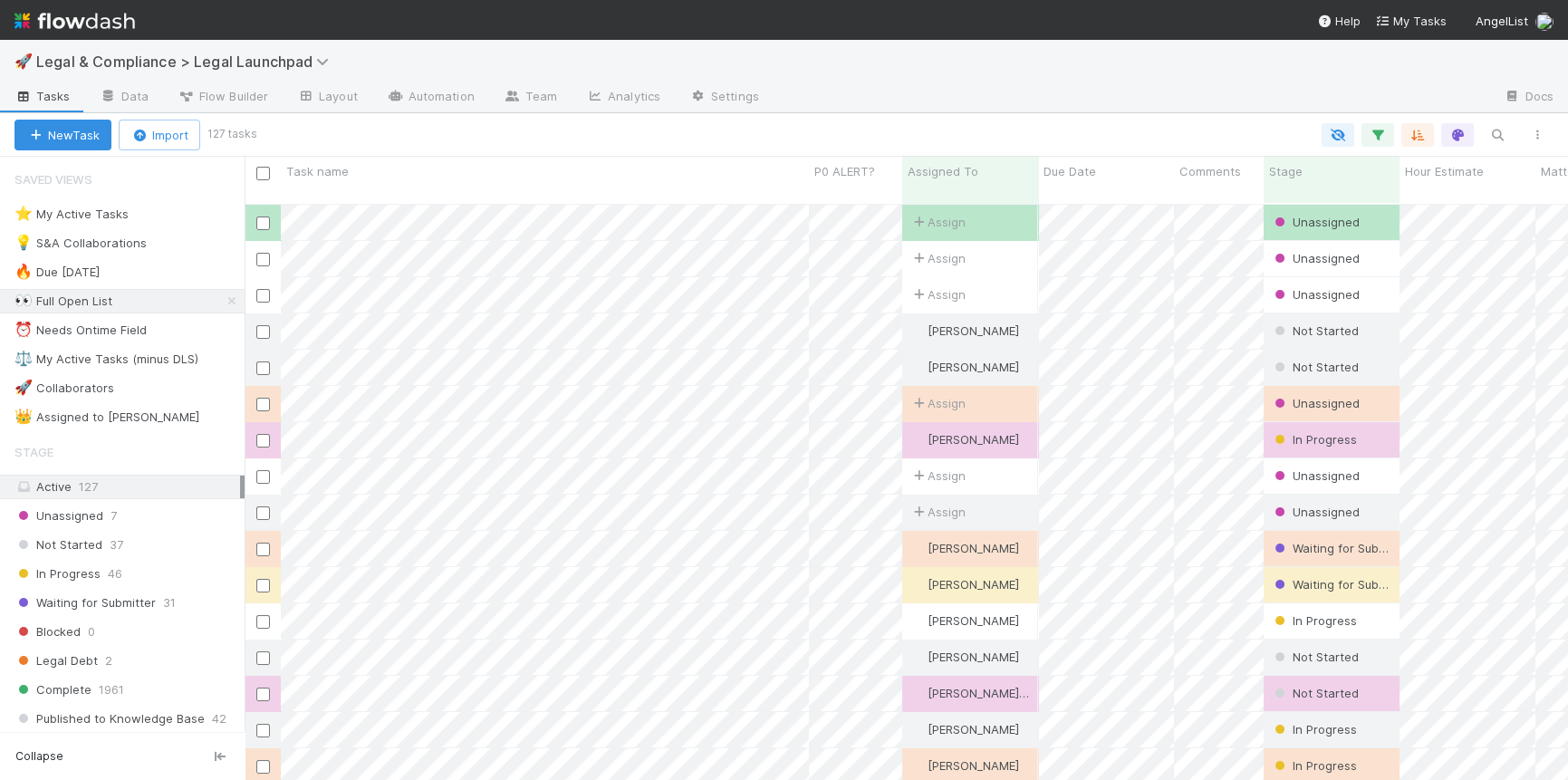
scroll to position [591, 1322]
click at [188, 212] on div "⭐ My Active Tasks 24" at bounding box center [130, 214] width 230 height 23
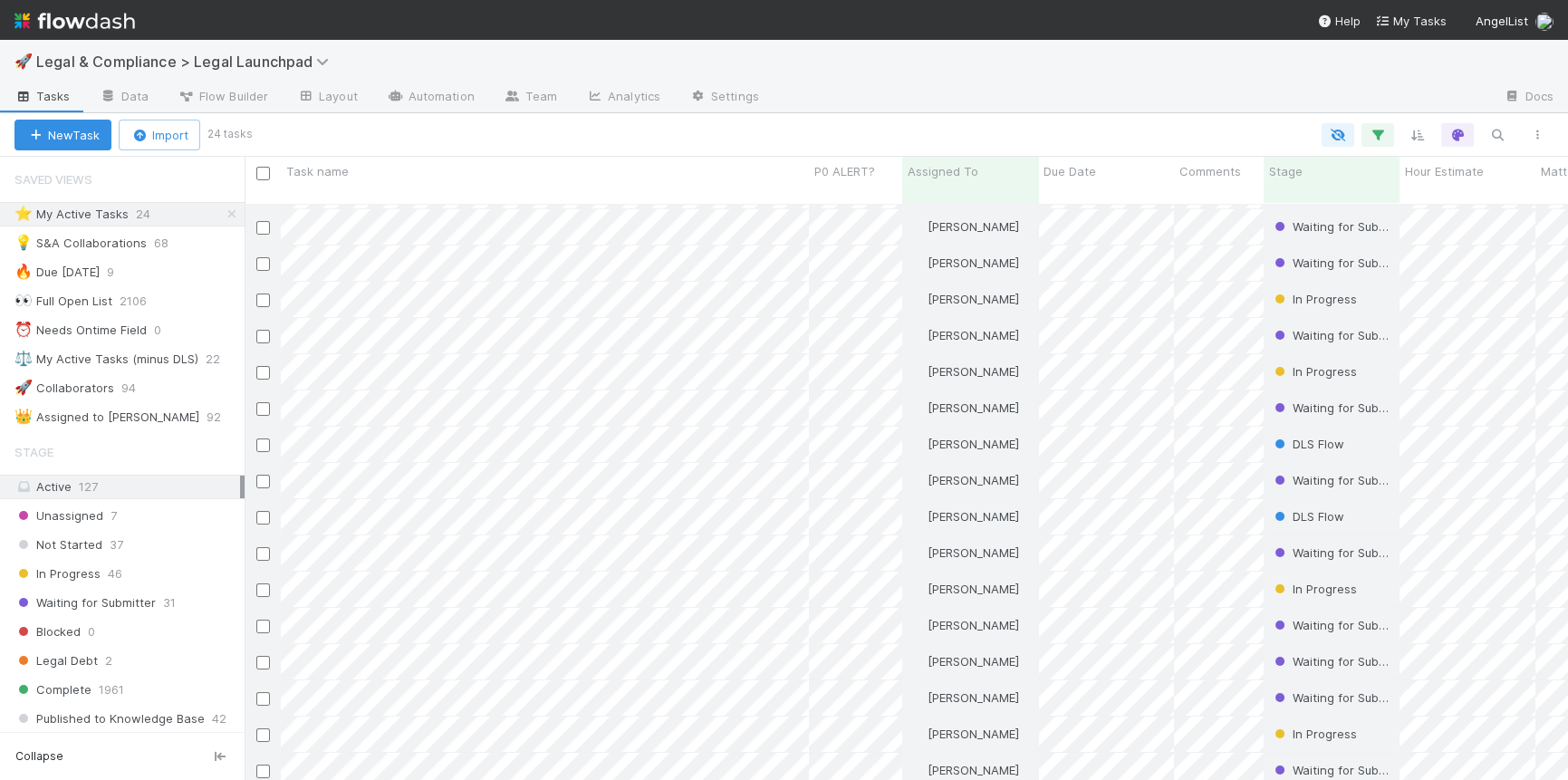
scroll to position [279, 0]
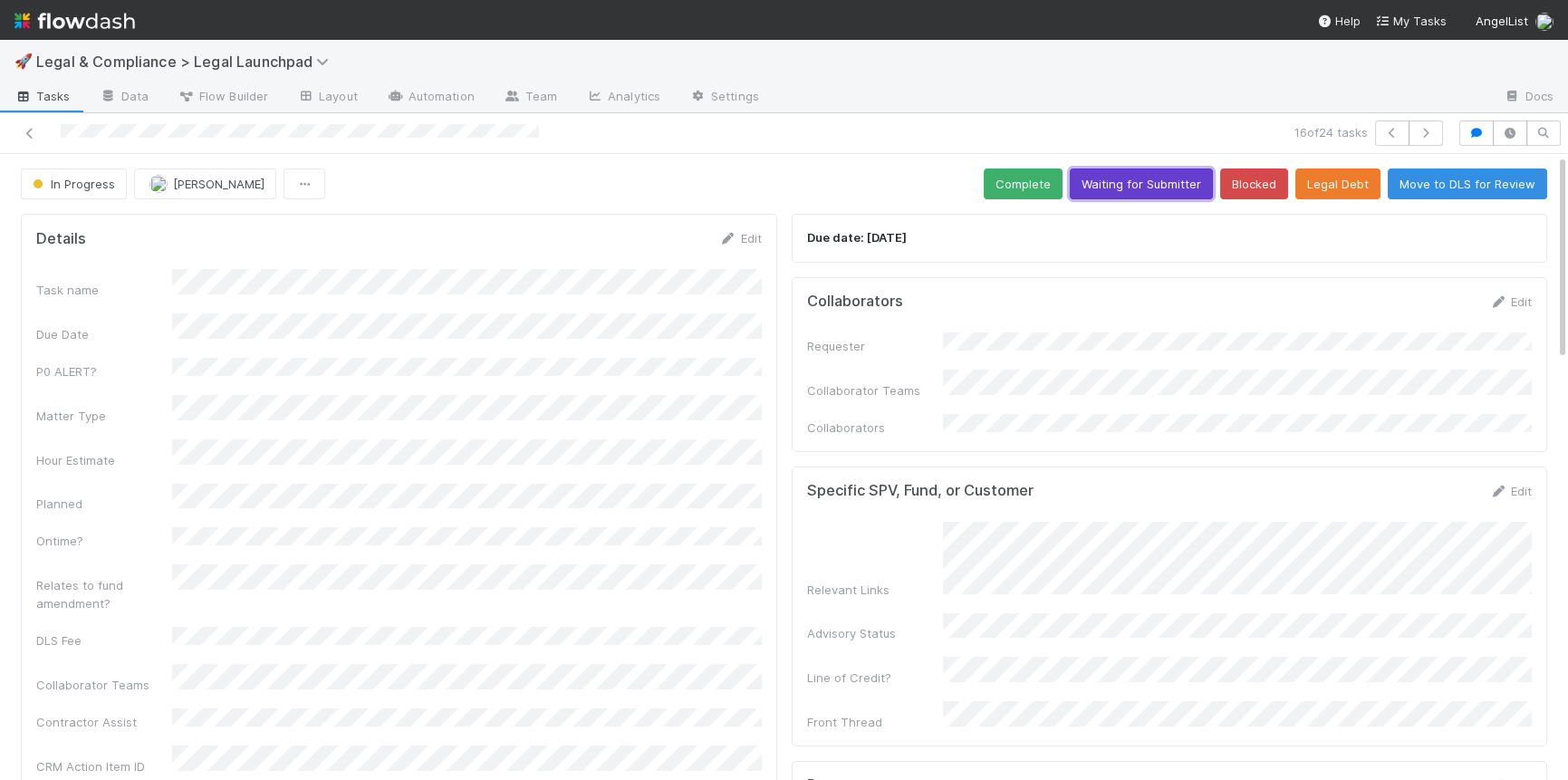
drag, startPoint x: 1144, startPoint y: 177, endPoint x: 1165, endPoint y: 184, distance: 22.1
click at [1144, 177] on button "Waiting for Submitter" at bounding box center [1141, 184] width 143 height 31
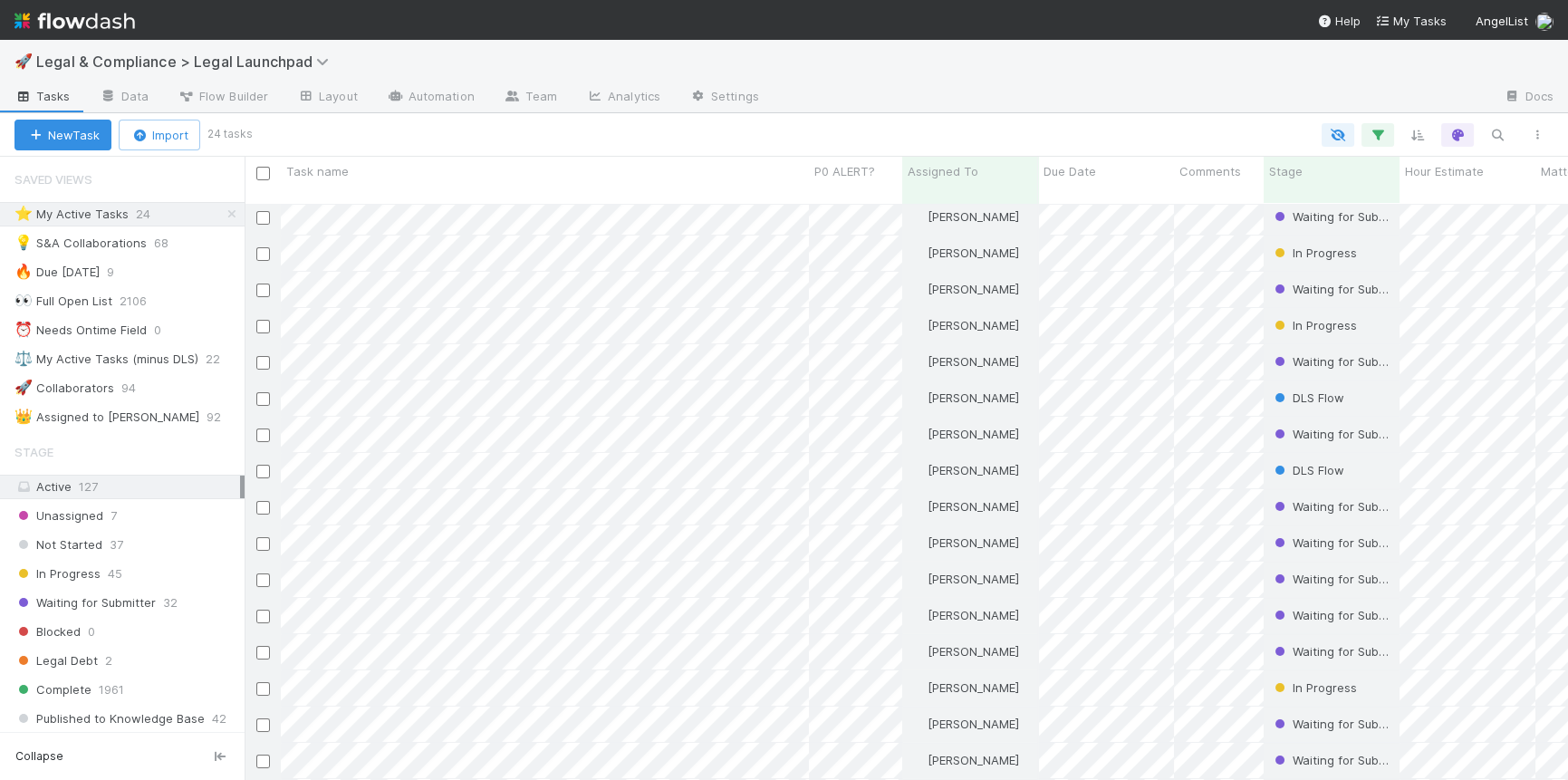
scroll to position [279, 0]
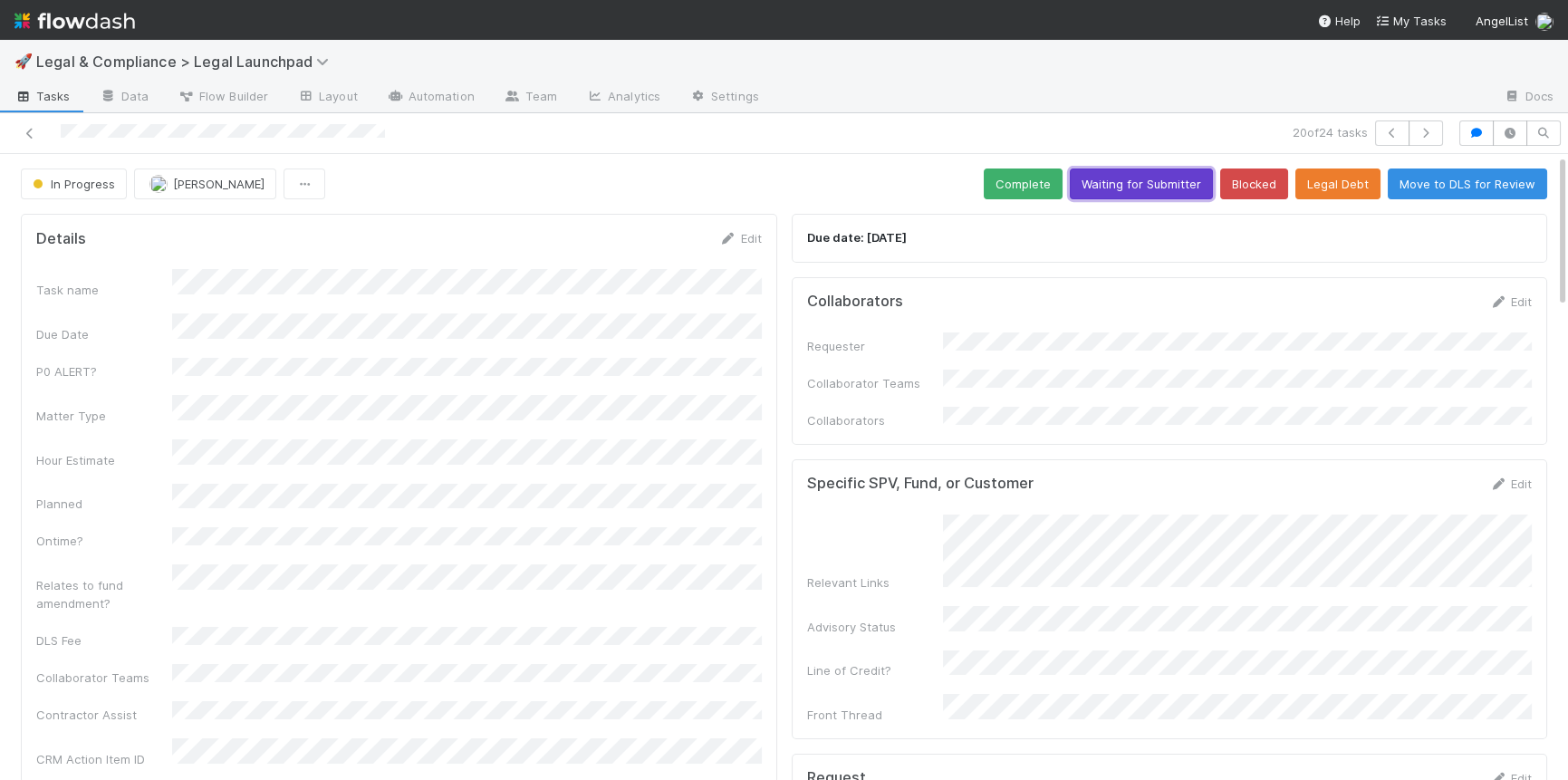
click at [1164, 189] on button "Waiting for Submitter" at bounding box center [1141, 184] width 143 height 31
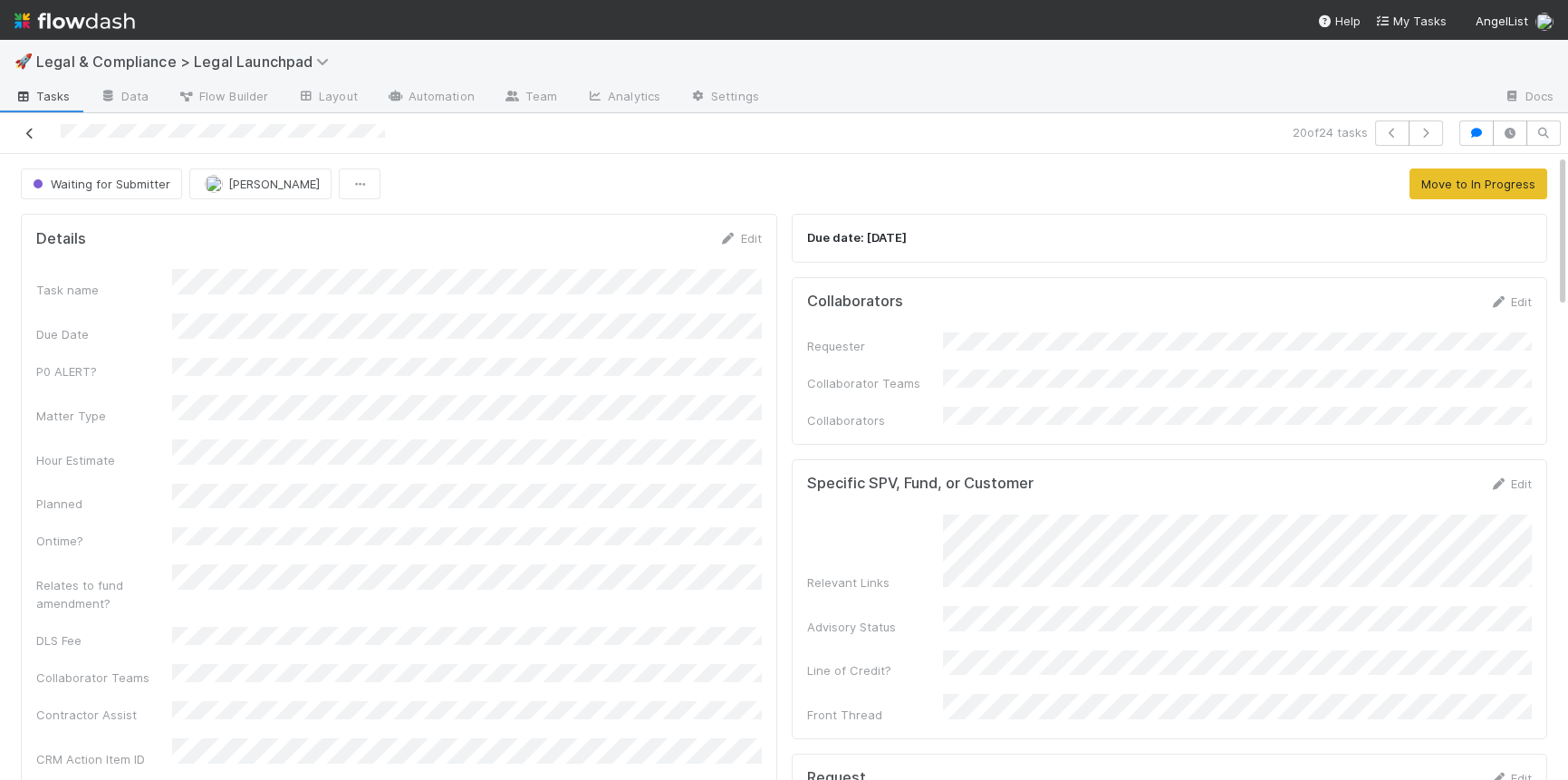
click at [28, 132] on icon at bounding box center [30, 133] width 18 height 12
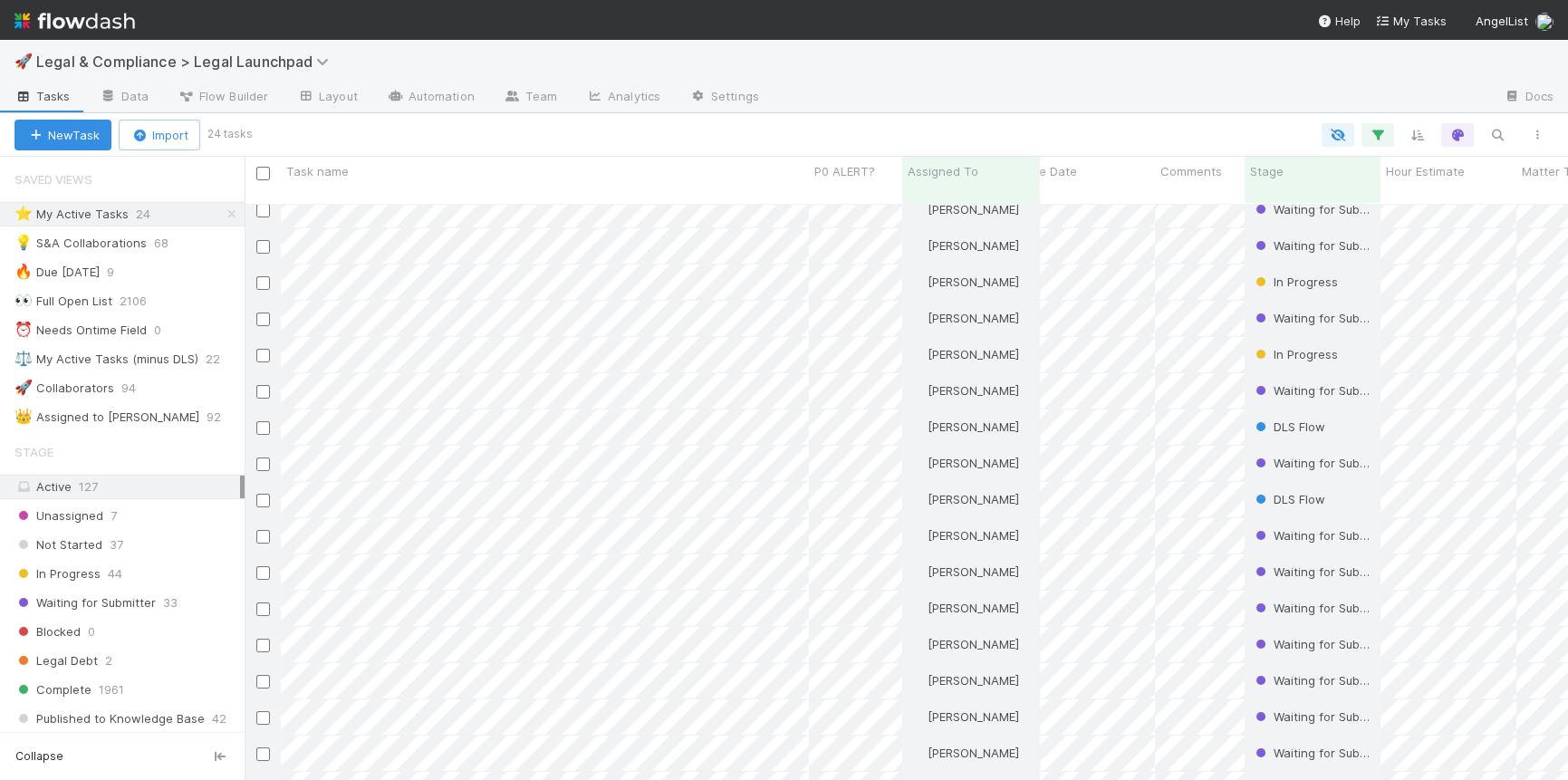
scroll to position [0, 18]
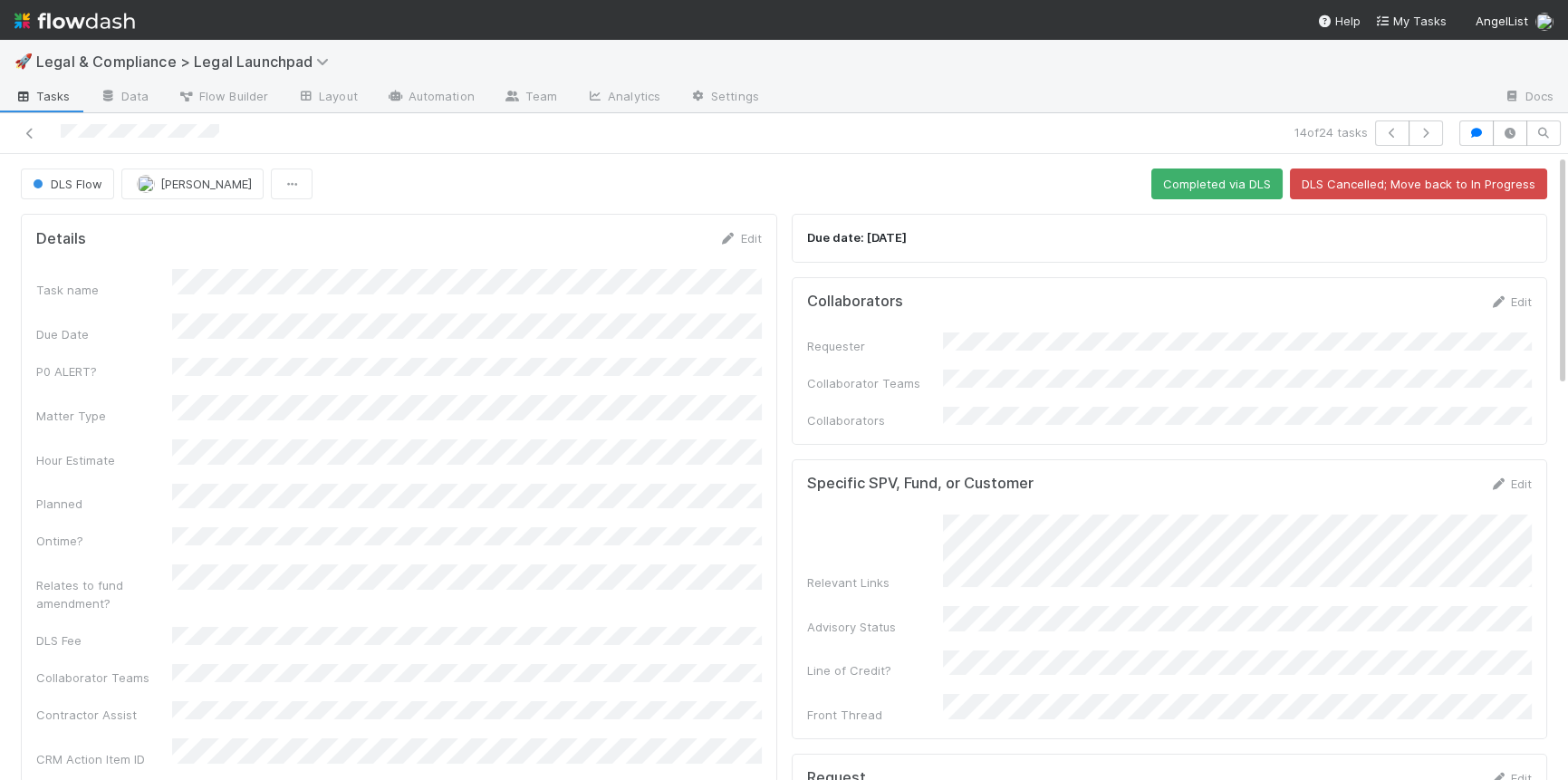
scroll to position [0, 5]
click at [1210, 185] on button "Completed via DLS" at bounding box center [1212, 184] width 132 height 31
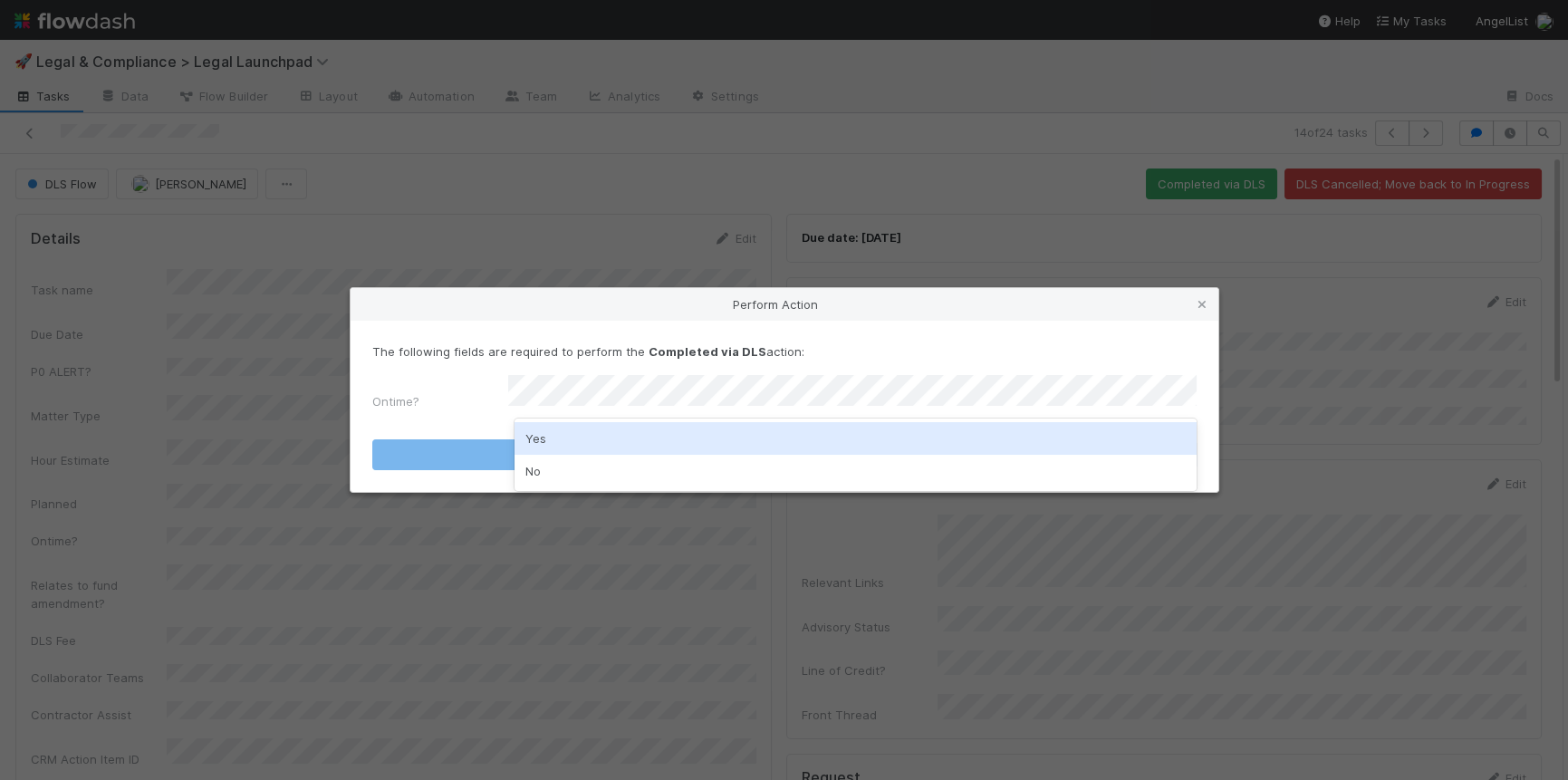
drag, startPoint x: 816, startPoint y: 442, endPoint x: 886, endPoint y: 441, distance: 70.0
click at [816, 442] on div "Yes" at bounding box center [855, 438] width 681 height 33
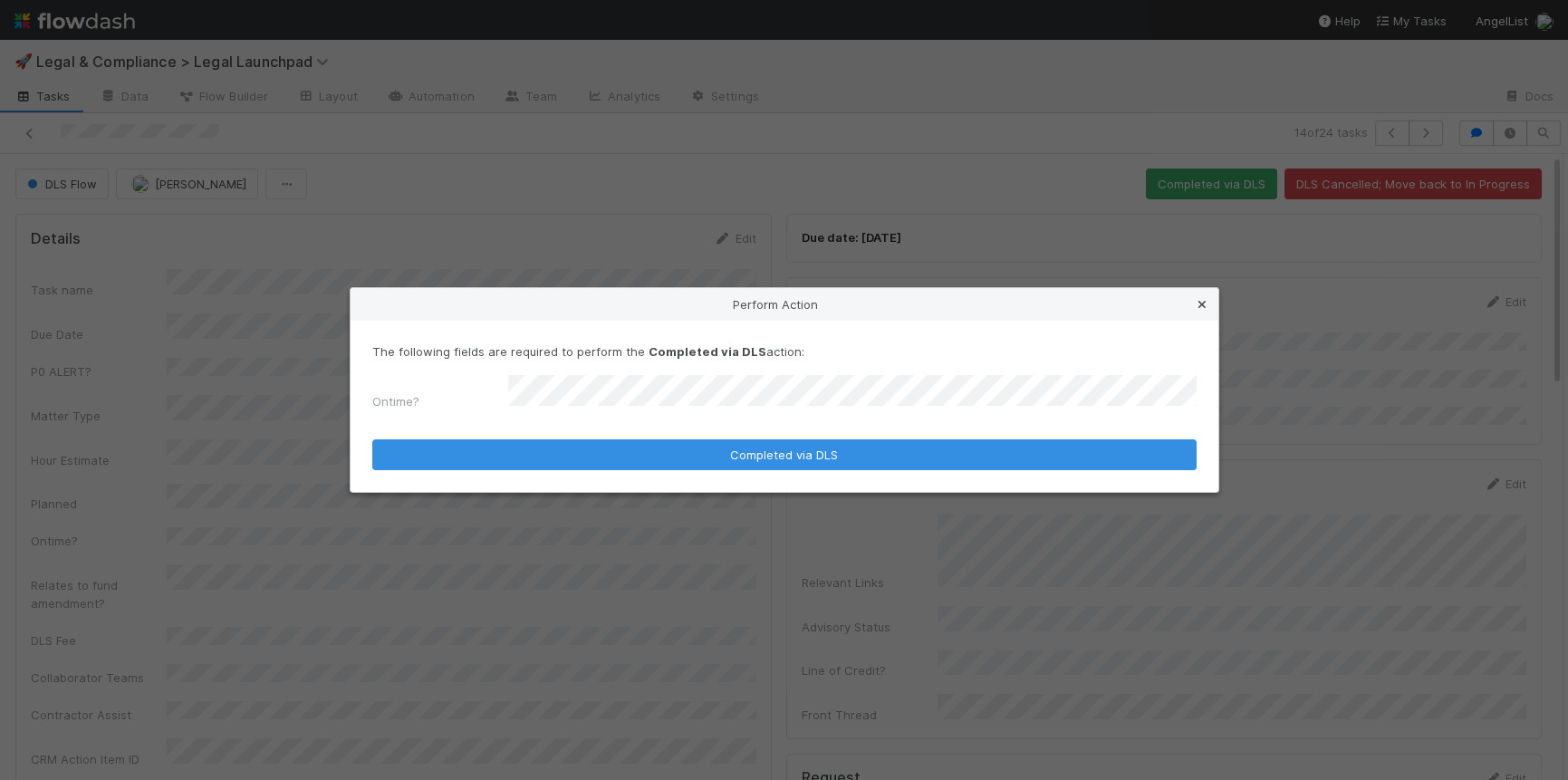
click at [1205, 311] on icon at bounding box center [1202, 304] width 18 height 12
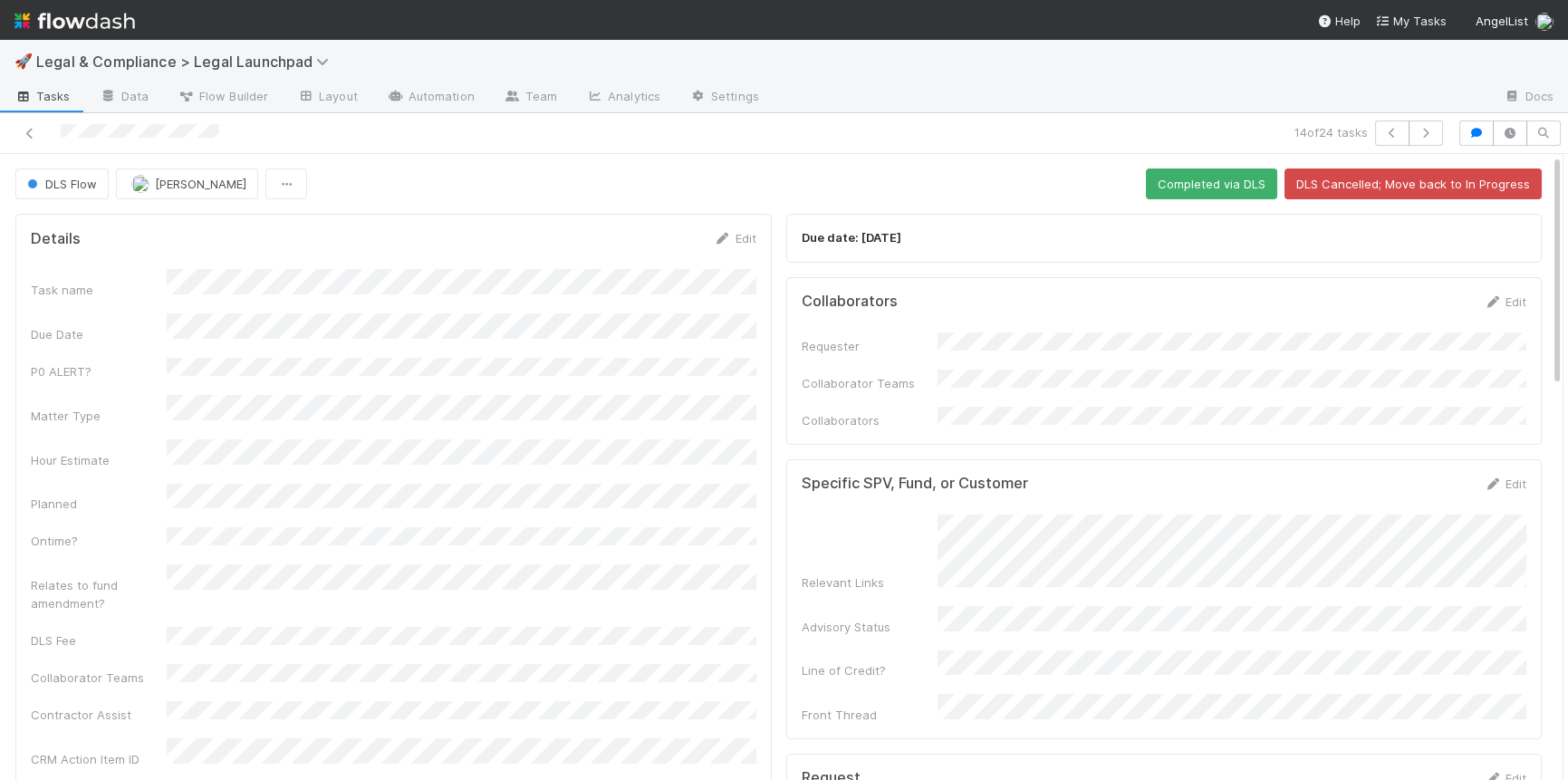
click at [98, 22] on img at bounding box center [75, 21] width 121 height 31
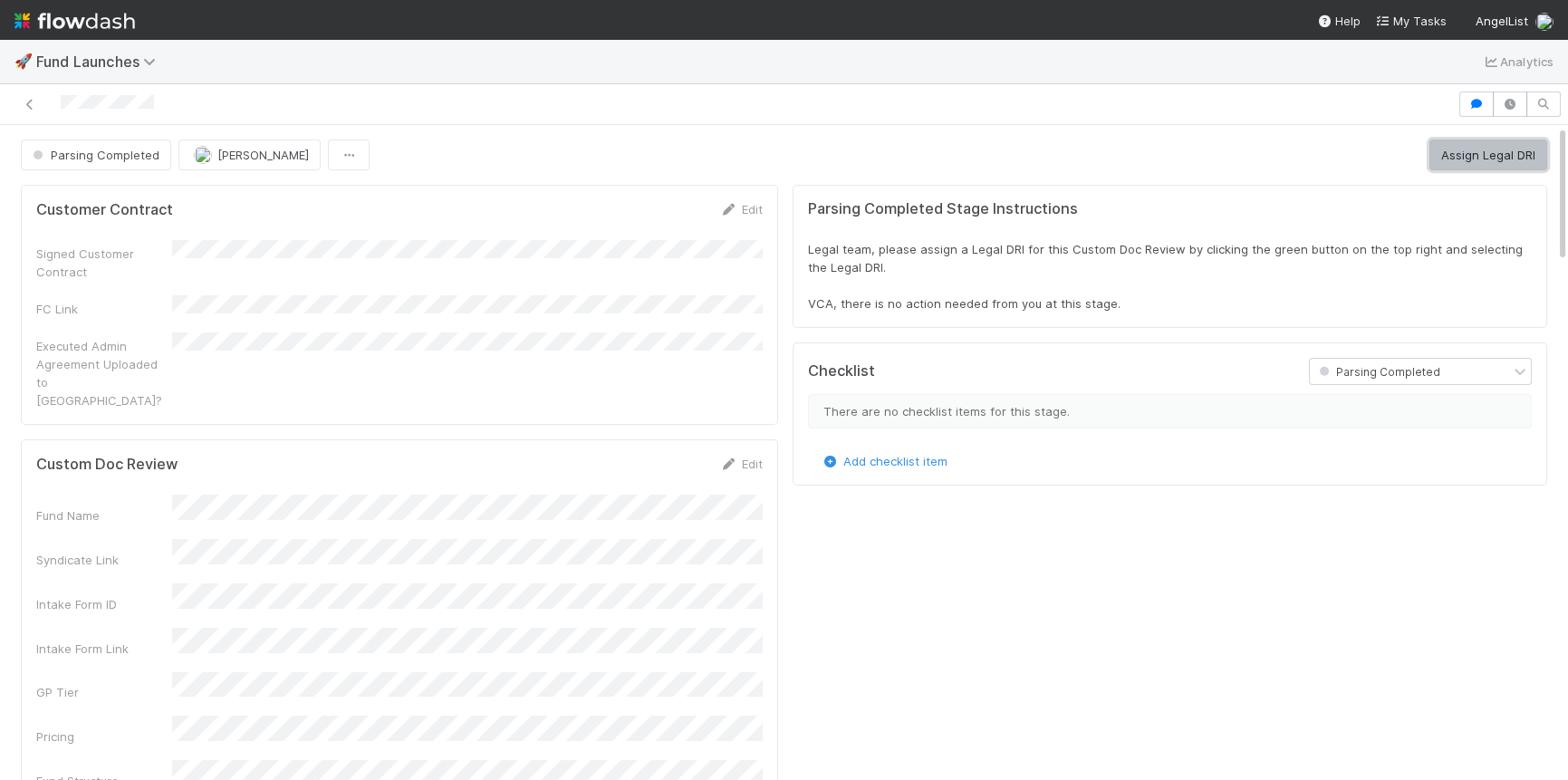
click at [1511, 161] on button "Assign Legal DRI" at bounding box center [1488, 155] width 118 height 31
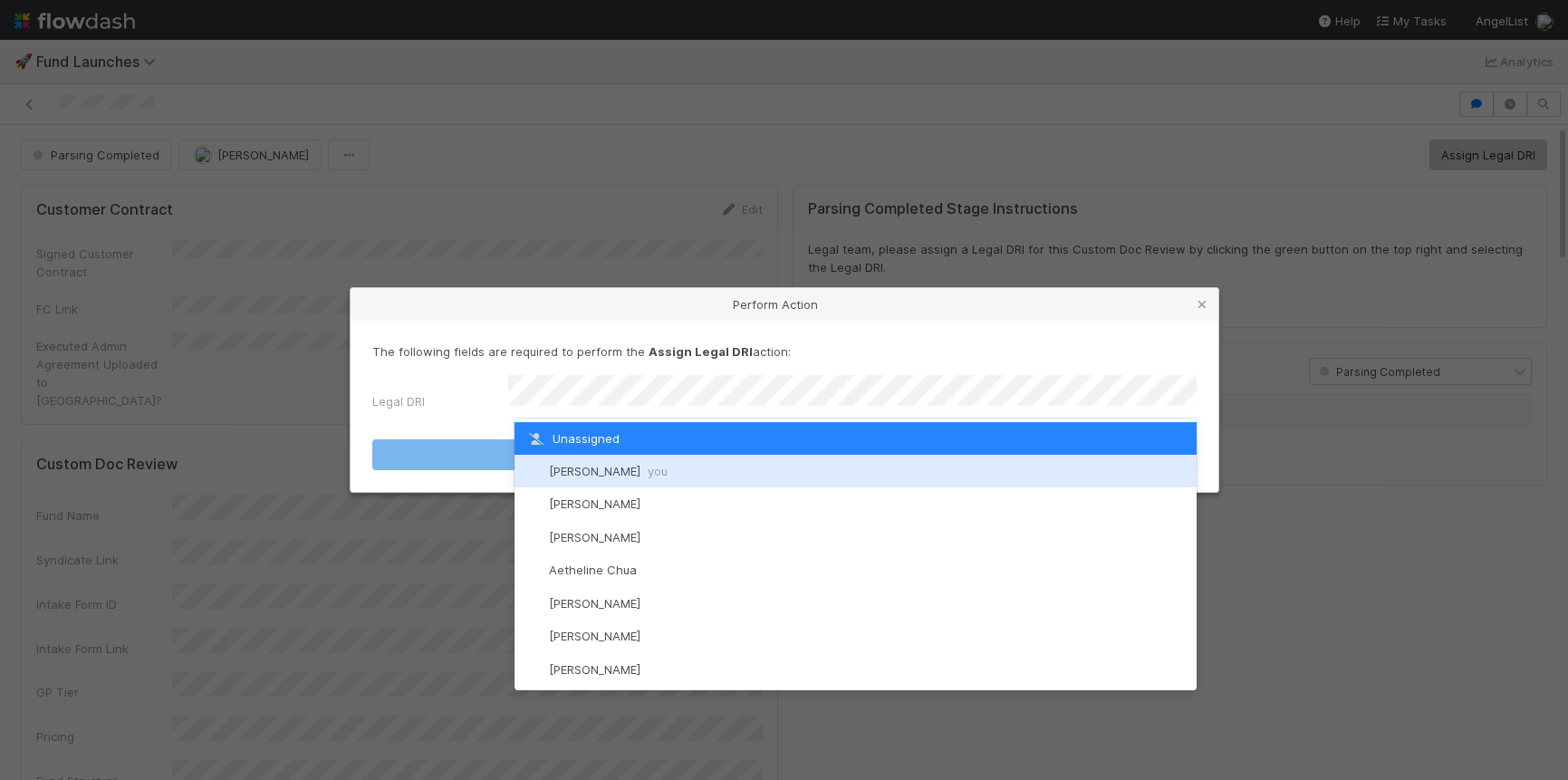
click at [765, 476] on div "[PERSON_NAME] you" at bounding box center [855, 471] width 681 height 33
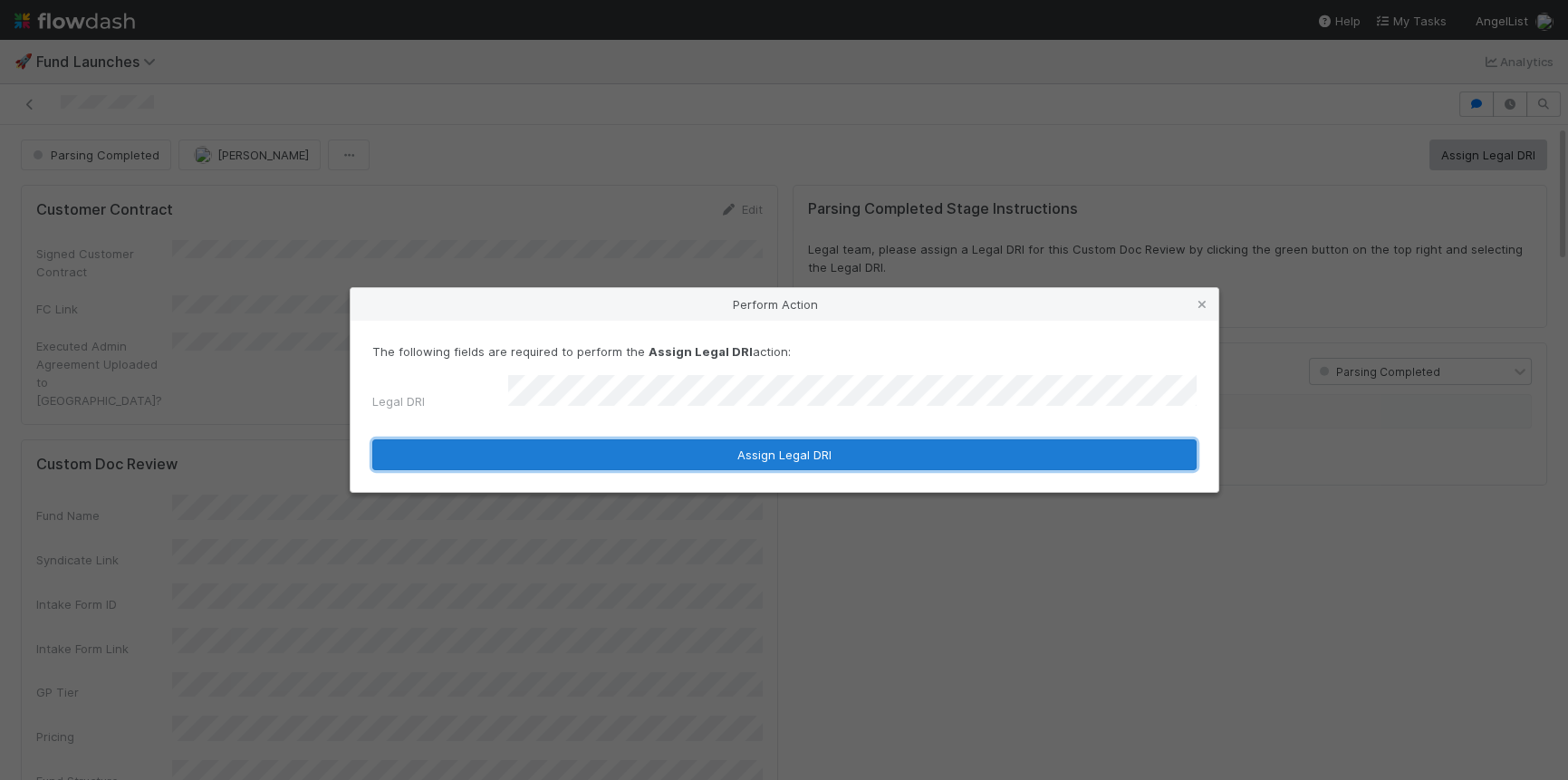
click at [826, 455] on button "Assign Legal DRI" at bounding box center [784, 455] width 825 height 31
